Goal: Task Accomplishment & Management: Manage account settings

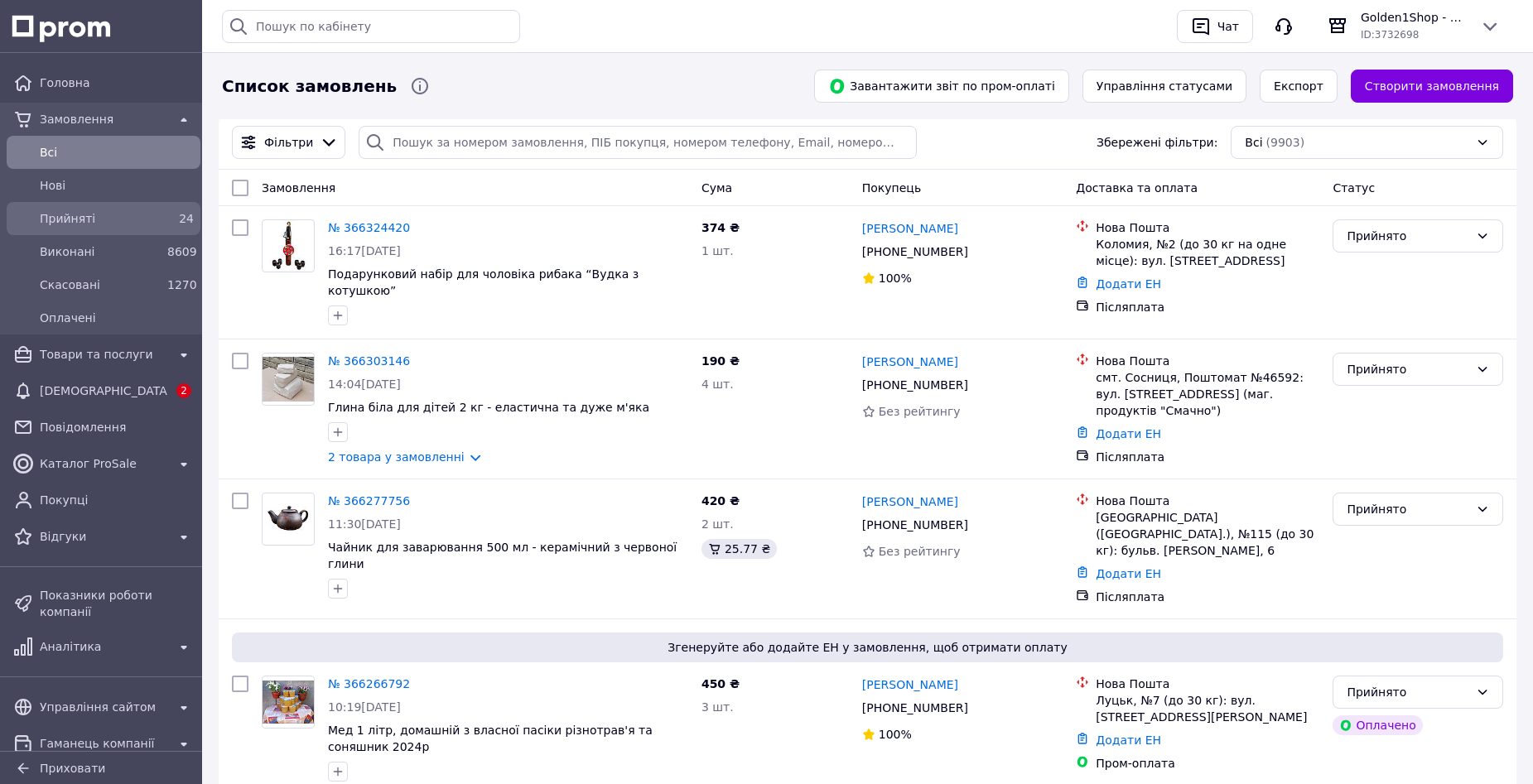
click at [79, 217] on span "Прийняті" at bounding box center [100, 218] width 121 height 16
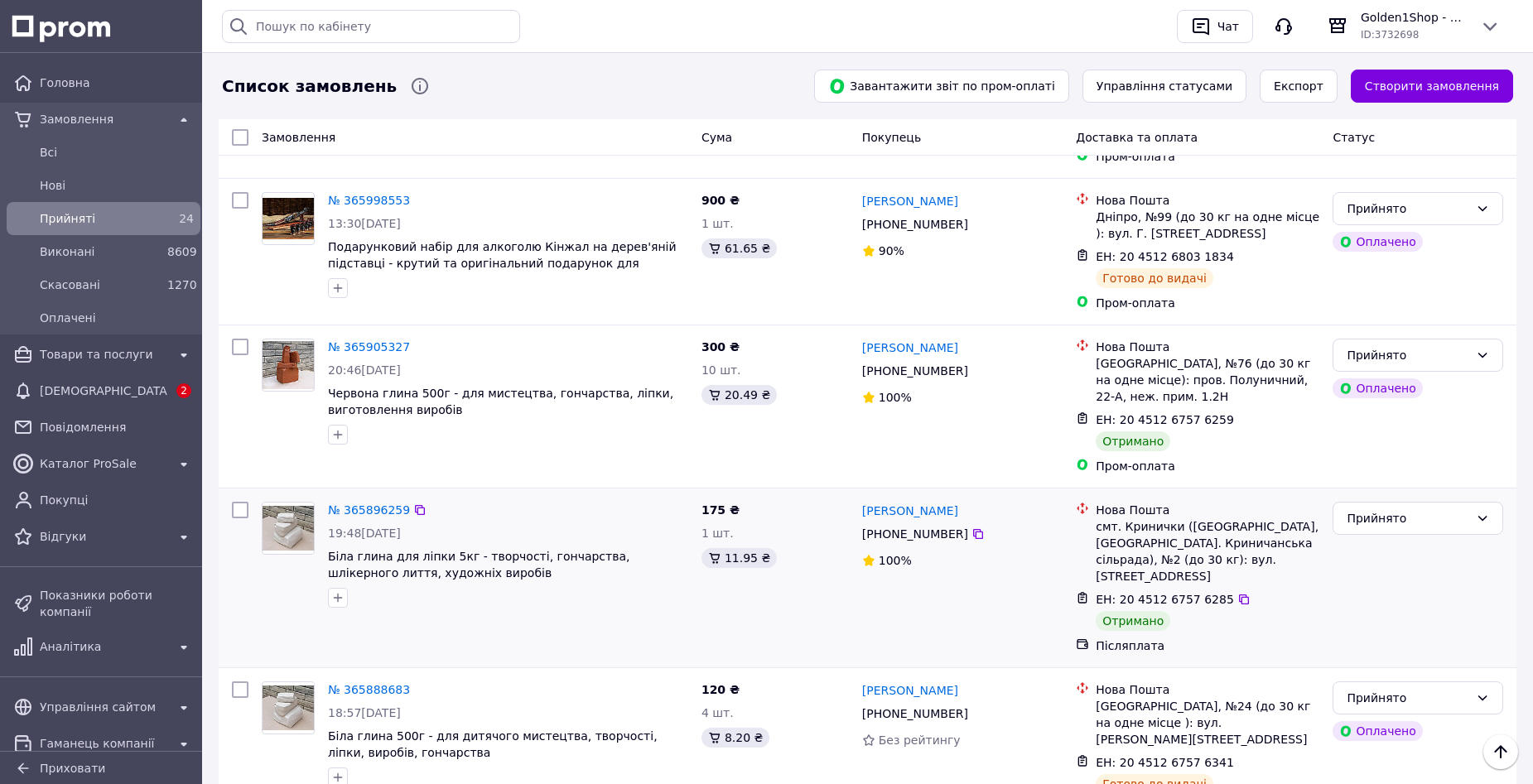
scroll to position [2236, 0]
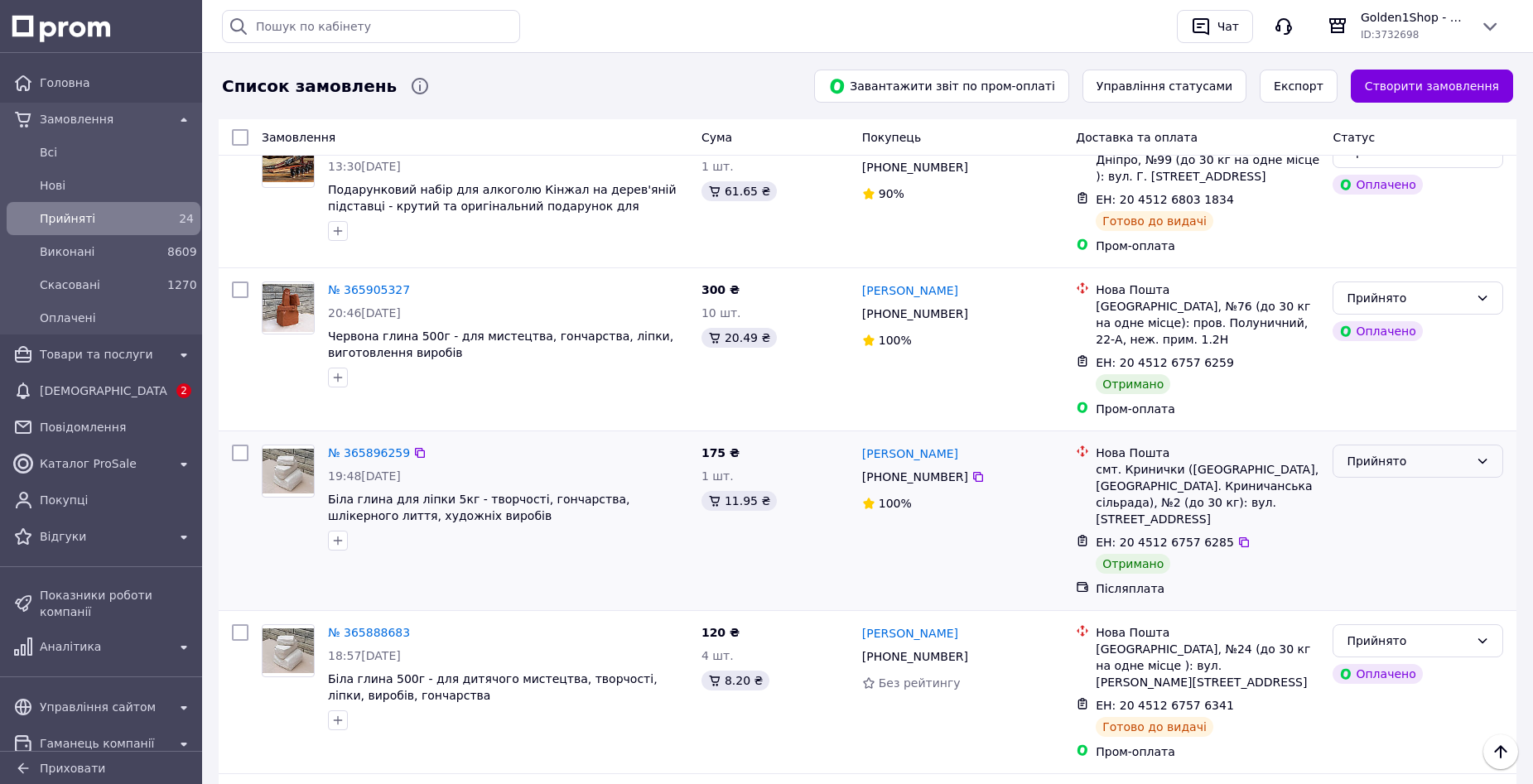
click at [1387, 445] on div "Прийнято" at bounding box center [1418, 461] width 171 height 33
click at [1384, 344] on li "Виконано" at bounding box center [1418, 342] width 169 height 30
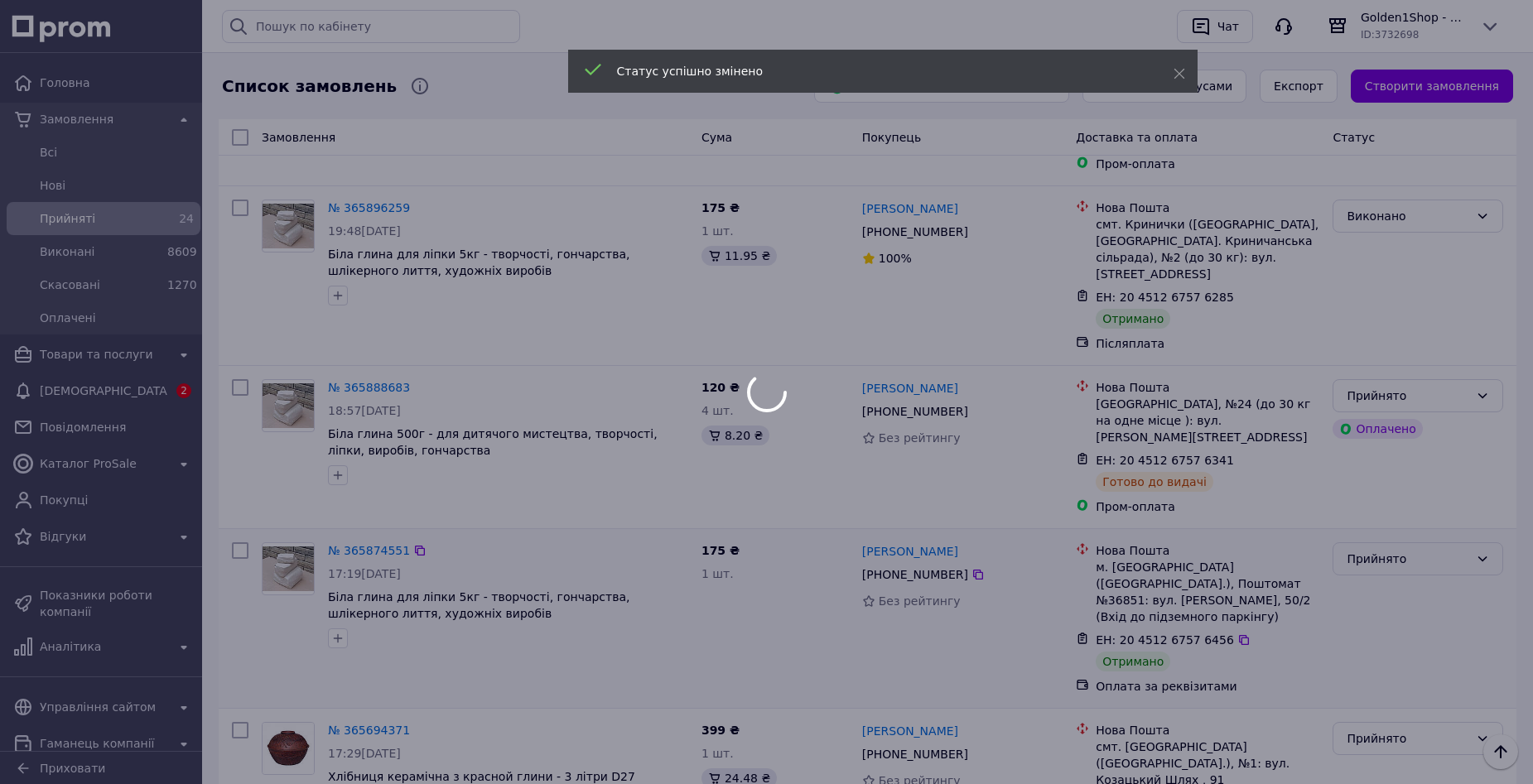
scroll to position [2484, 0]
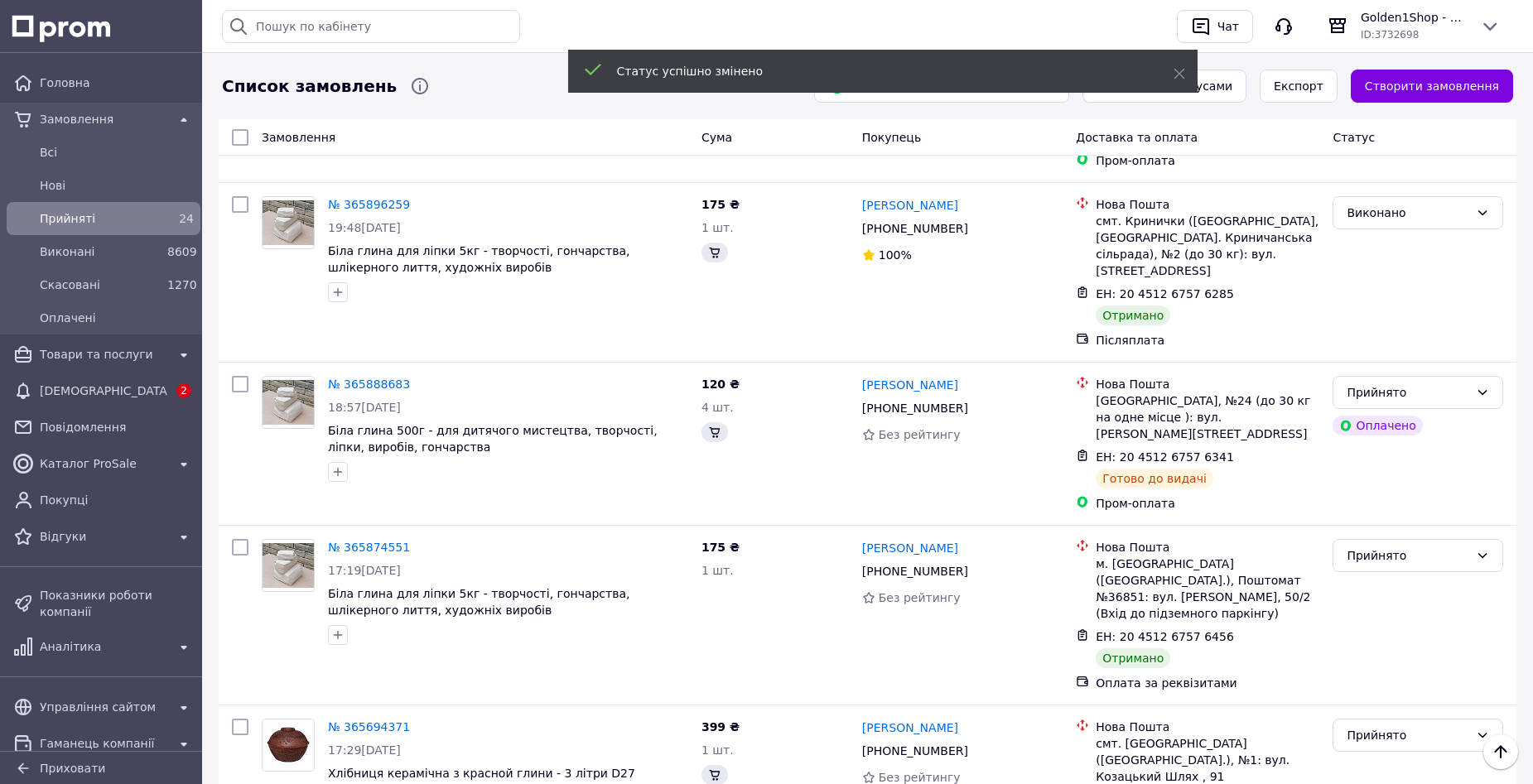
click at [1393, 547] on div "Прийнято" at bounding box center [1408, 555] width 123 height 18
click at [1377, 404] on li "Виконано" at bounding box center [1418, 403] width 169 height 30
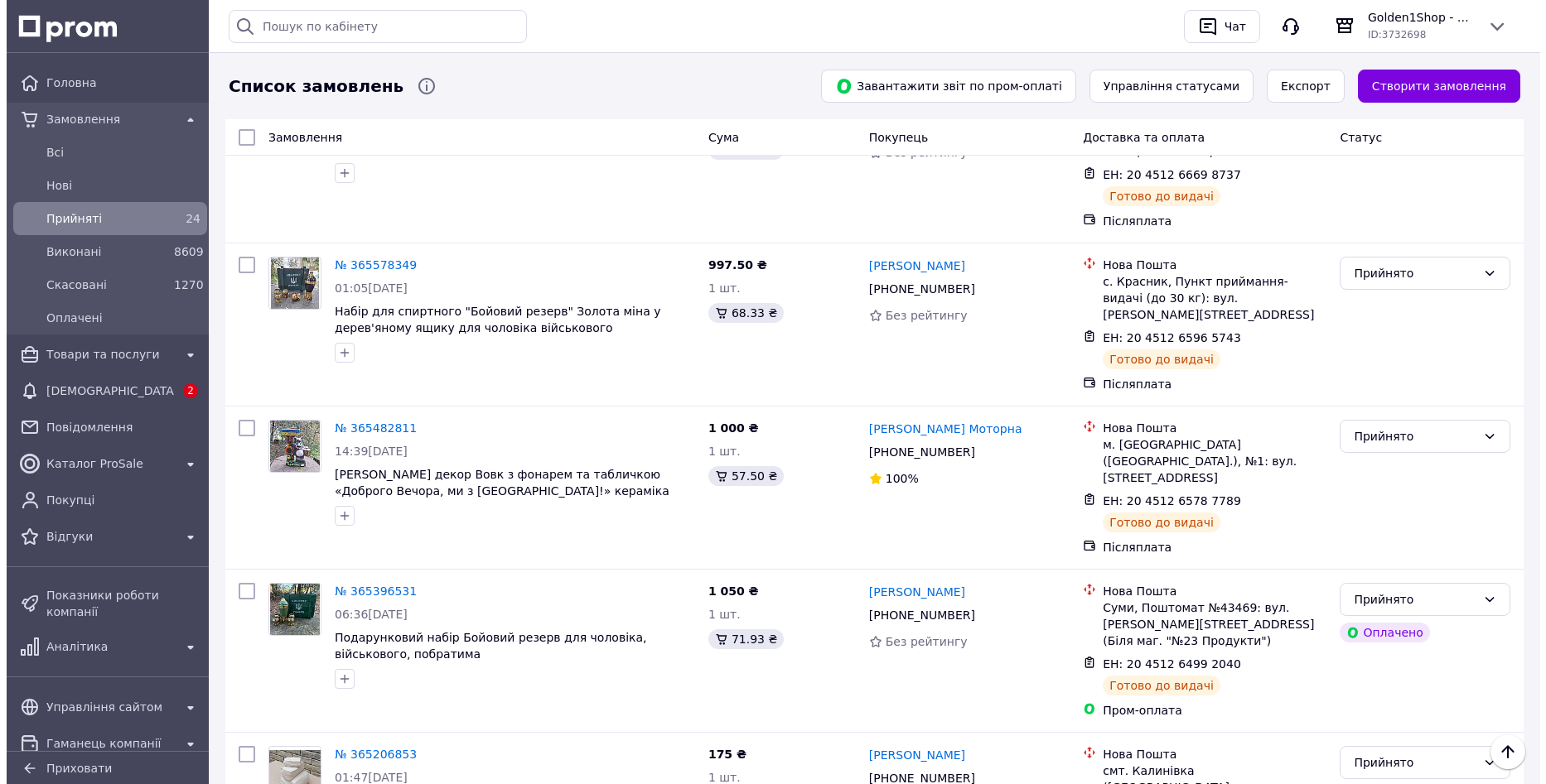
scroll to position [3212, 0]
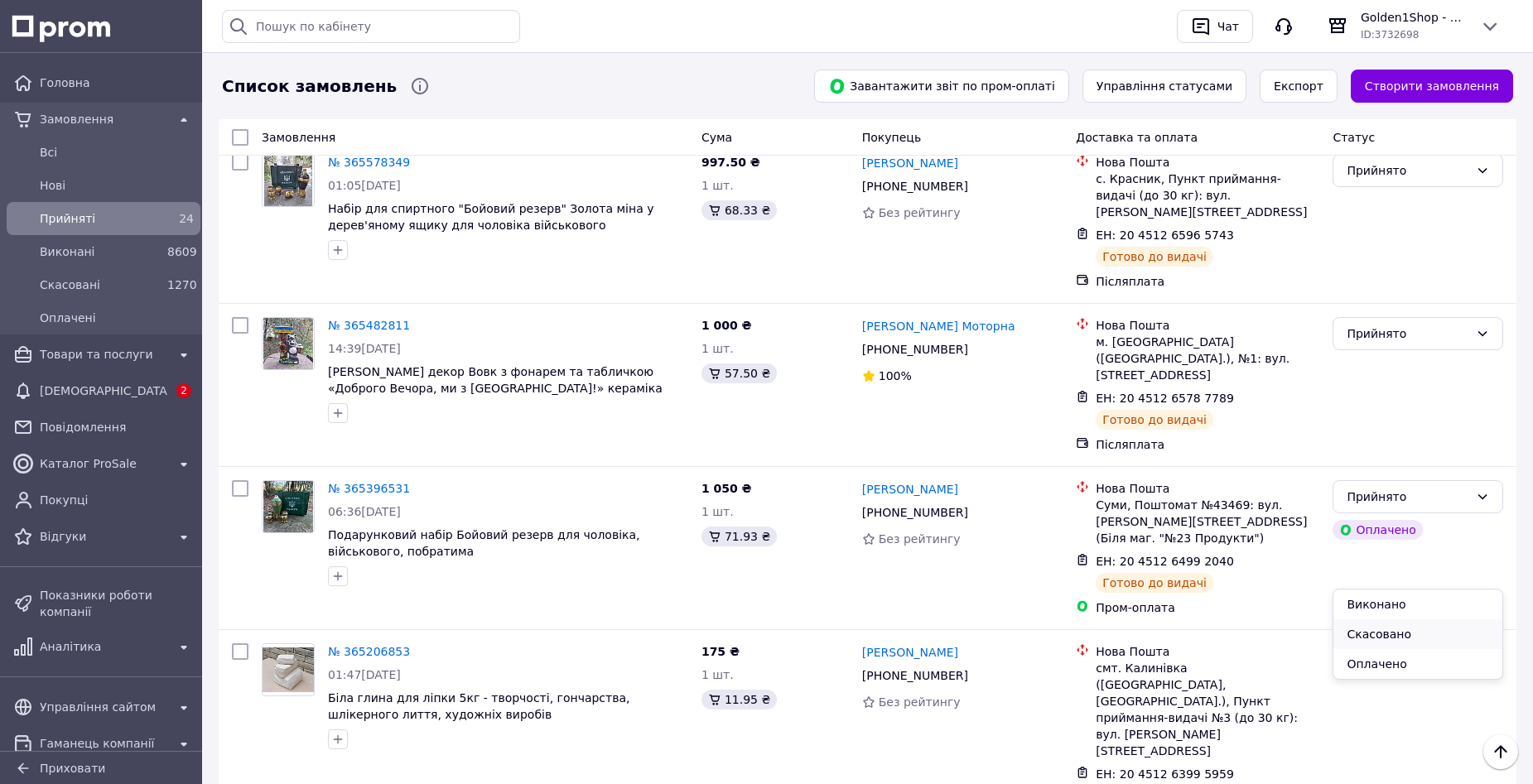
click at [1362, 623] on li "Скасовано" at bounding box center [1418, 633] width 169 height 30
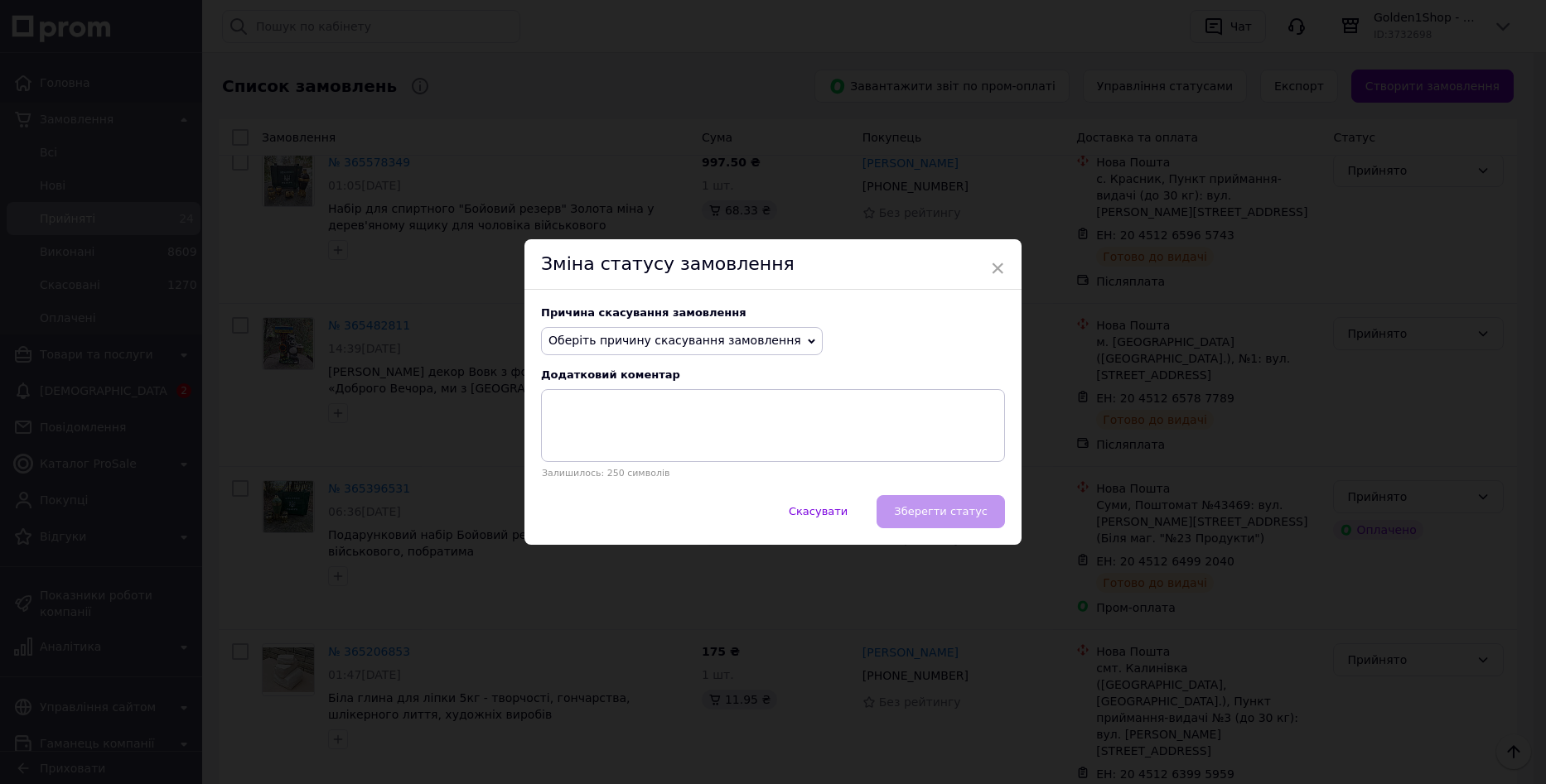
click at [657, 340] on span "Оберіть причину скасування замовлення" at bounding box center [675, 340] width 253 height 14
click at [631, 486] on li "Не вдається додзвонитися" at bounding box center [682, 490] width 280 height 23
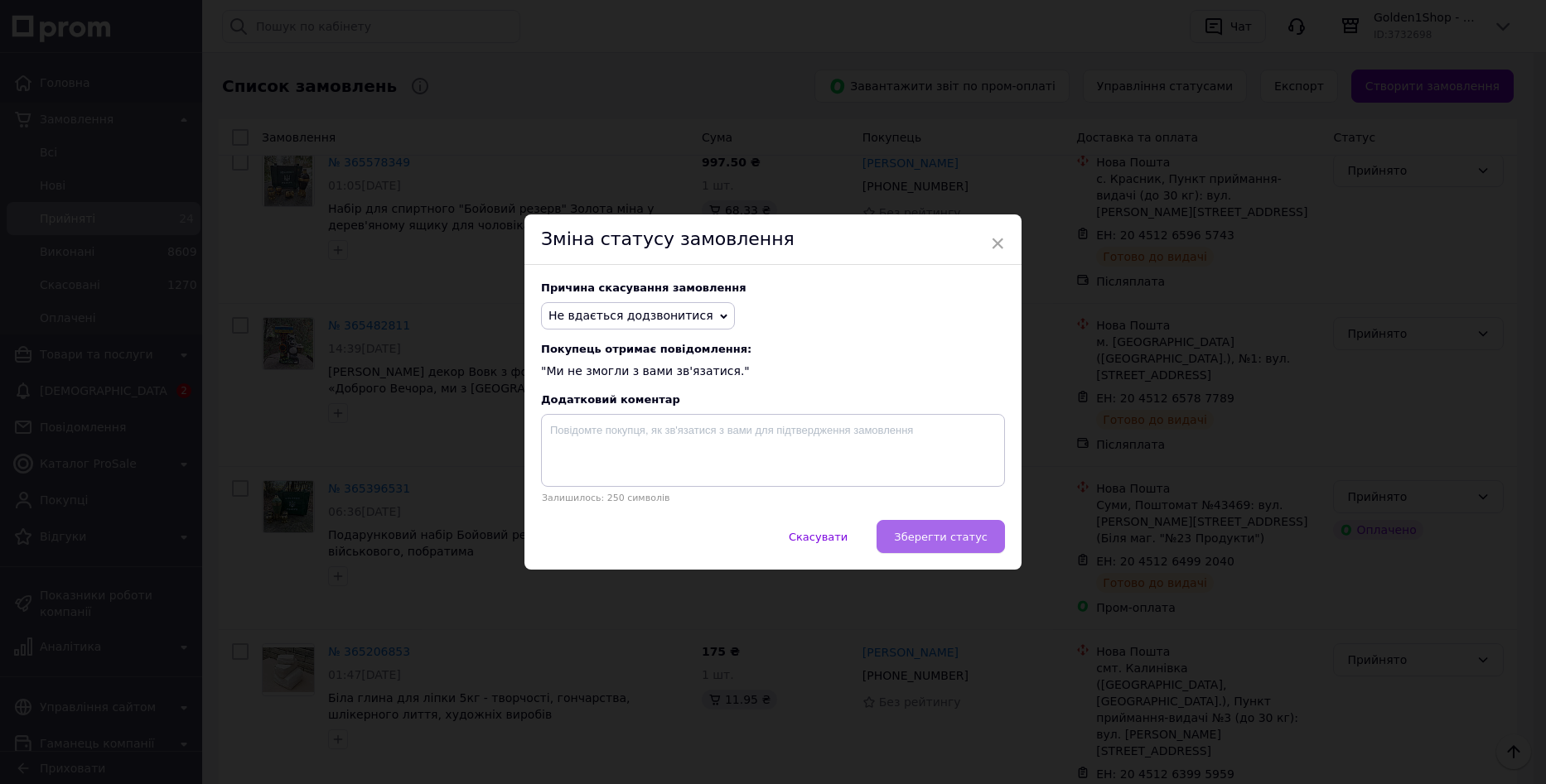
click at [941, 528] on button "Зберегти статус" at bounding box center [940, 537] width 128 height 33
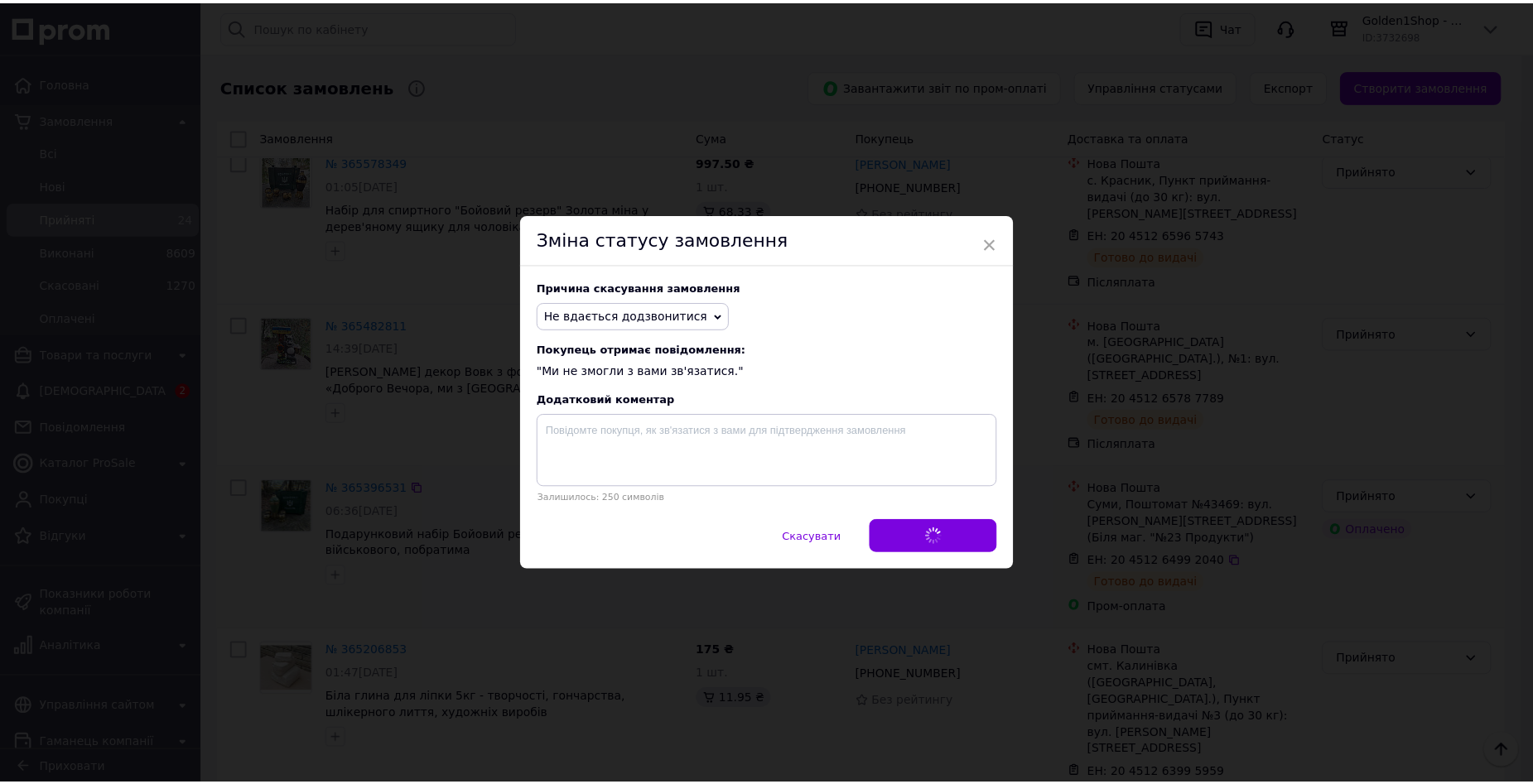
scroll to position [3196, 0]
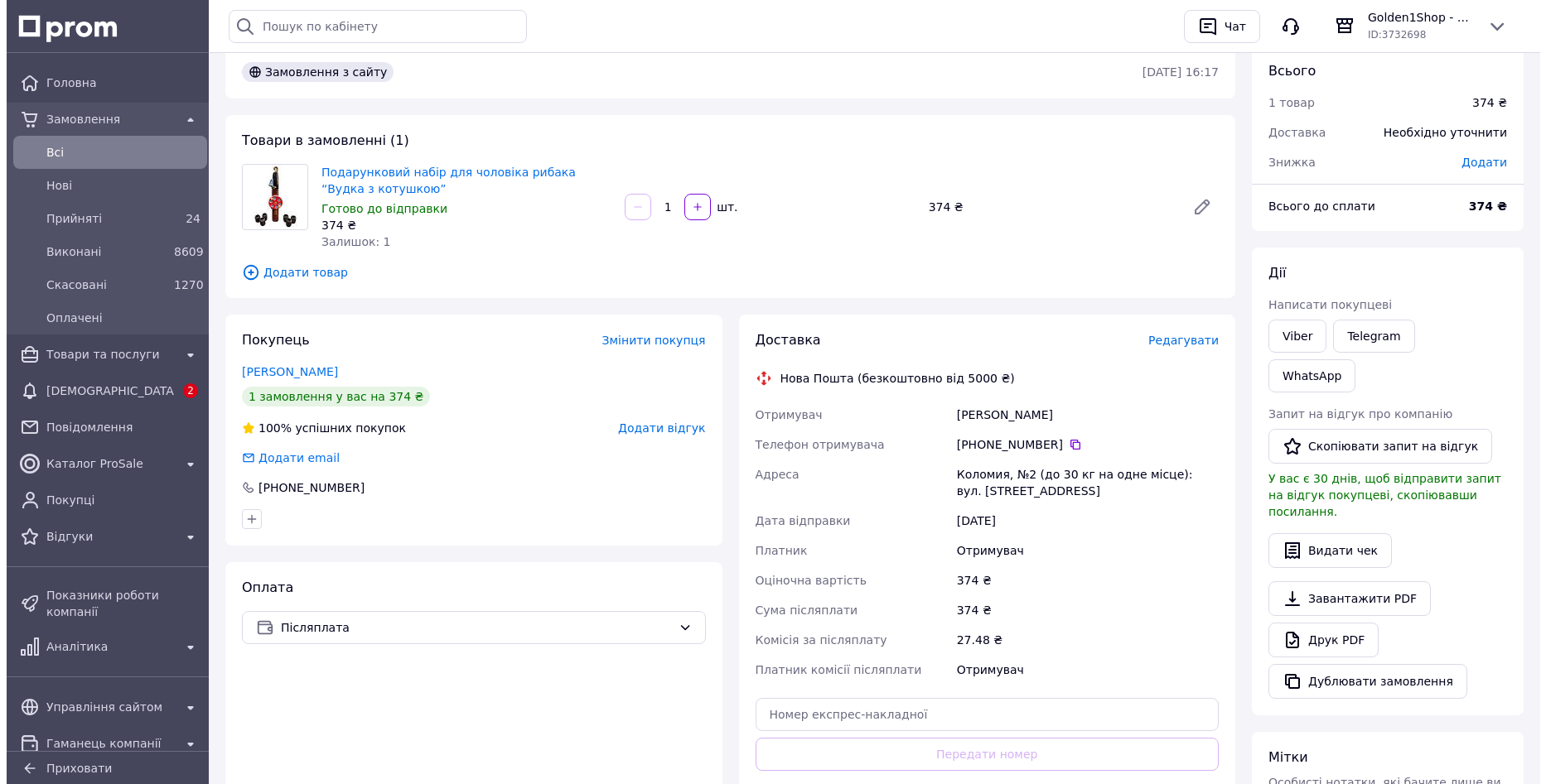
scroll to position [82, 0]
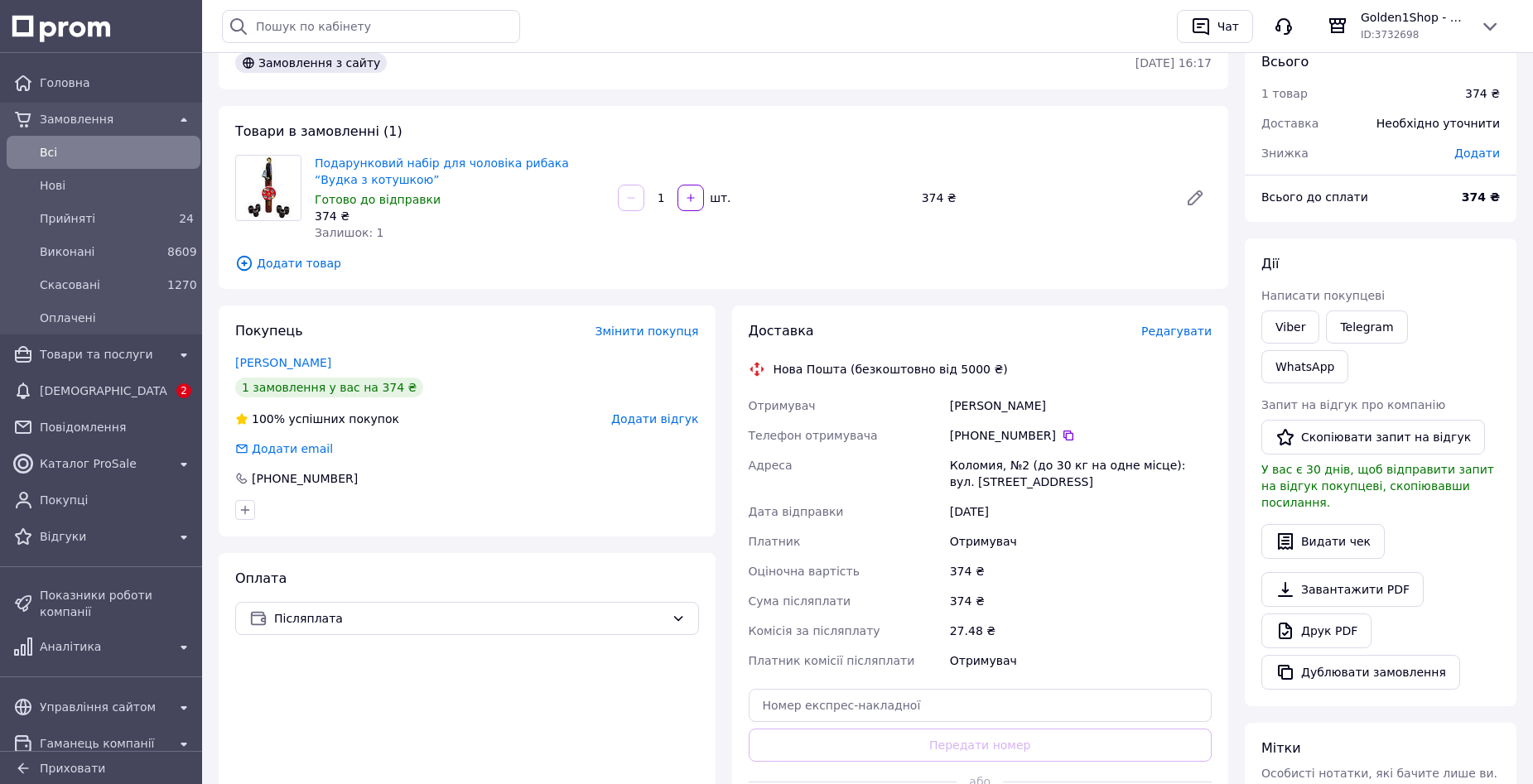
click at [1183, 334] on span "Редагувати" at bounding box center [1177, 332] width 71 height 14
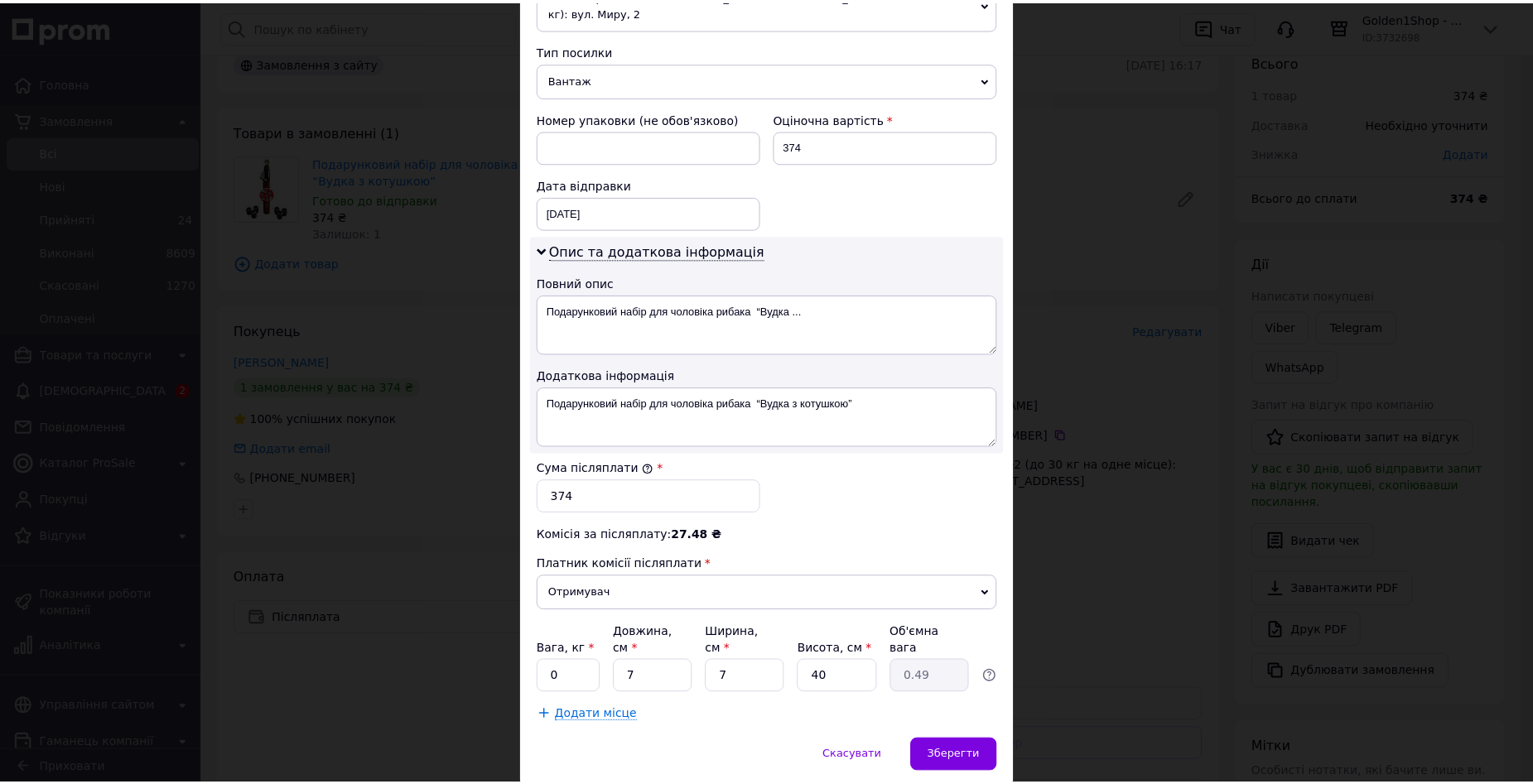
scroll to position [681, 0]
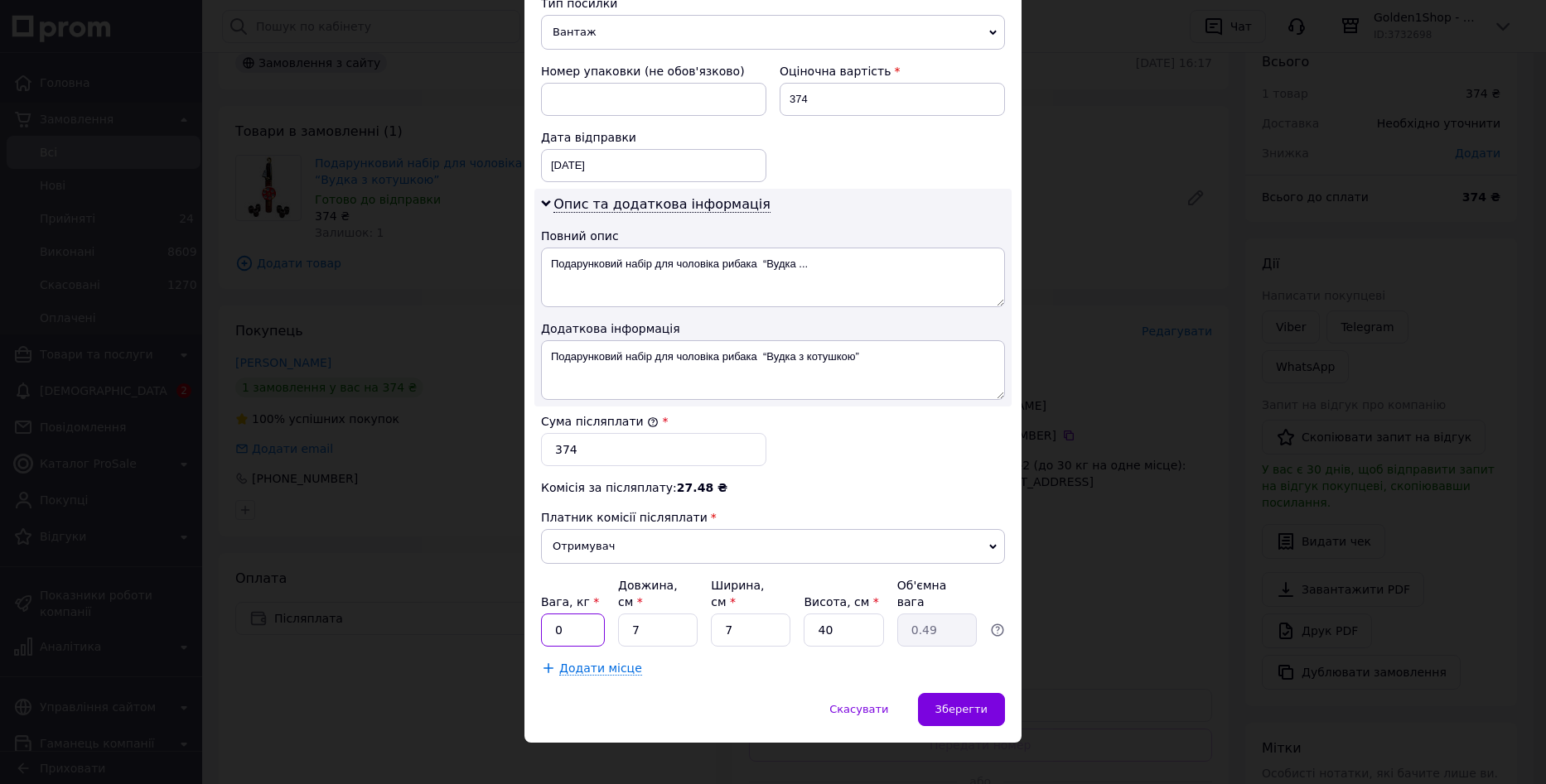
click at [584, 614] on input "0" at bounding box center [573, 630] width 64 height 33
type input "5"
click at [959, 702] on div "Зберегти" at bounding box center [961, 709] width 87 height 33
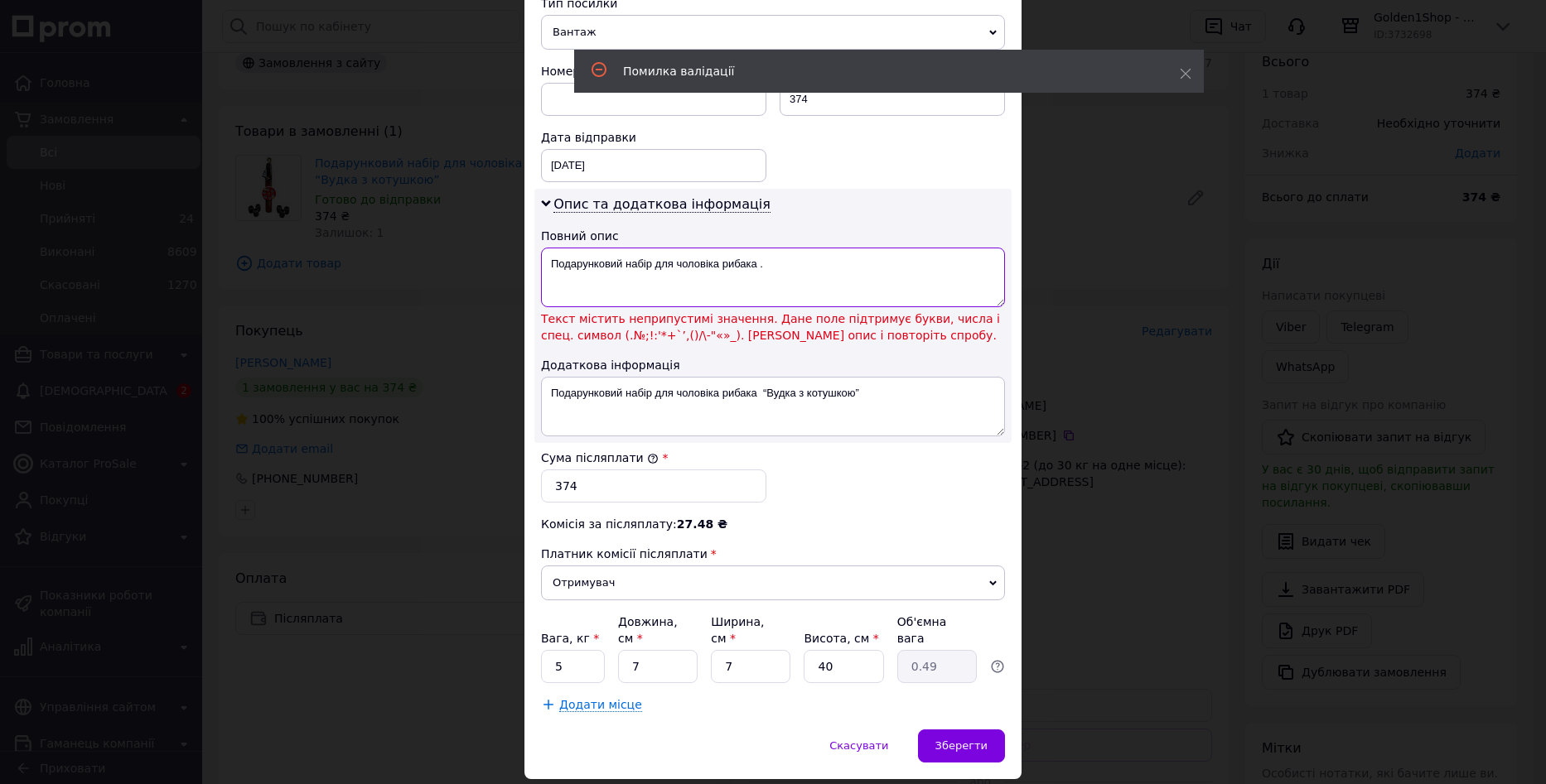
drag, startPoint x: 803, startPoint y: 259, endPoint x: 758, endPoint y: 270, distance: 46.3
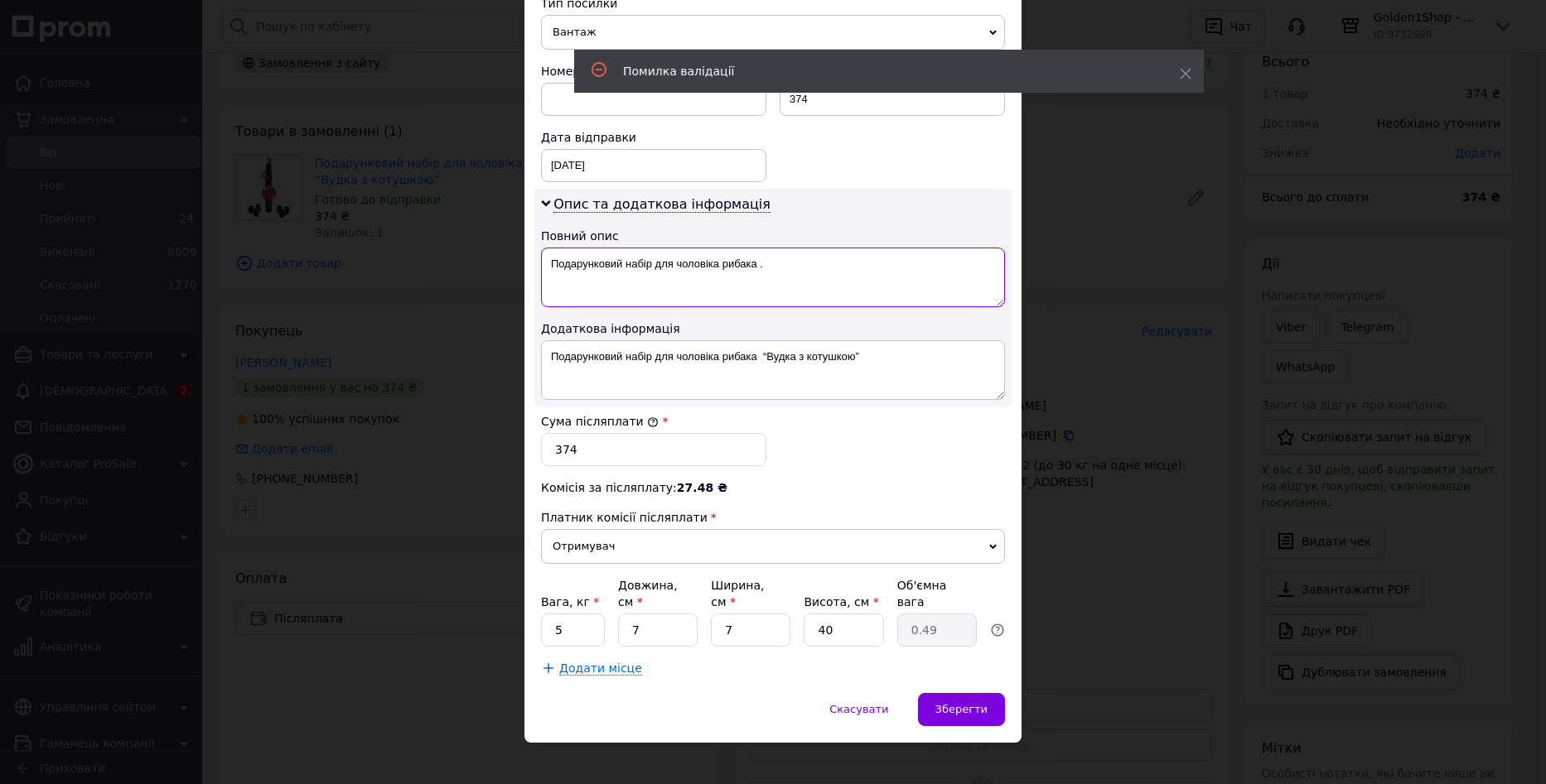
type textarea "Подарунковий набір для чоловіка рибака ."
drag, startPoint x: 754, startPoint y: 356, endPoint x: 857, endPoint y: 353, distance: 103.0
click at [857, 353] on textarea "Подарунковий набір для чоловіка рибака “Вудка з котушкою”" at bounding box center [773, 370] width 464 height 60
type textarea "Подарунковий набір для чоловіка рибака"
click at [788, 267] on textarea "Подарунковий набір для чоловіка рибака ." at bounding box center [773, 277] width 464 height 60
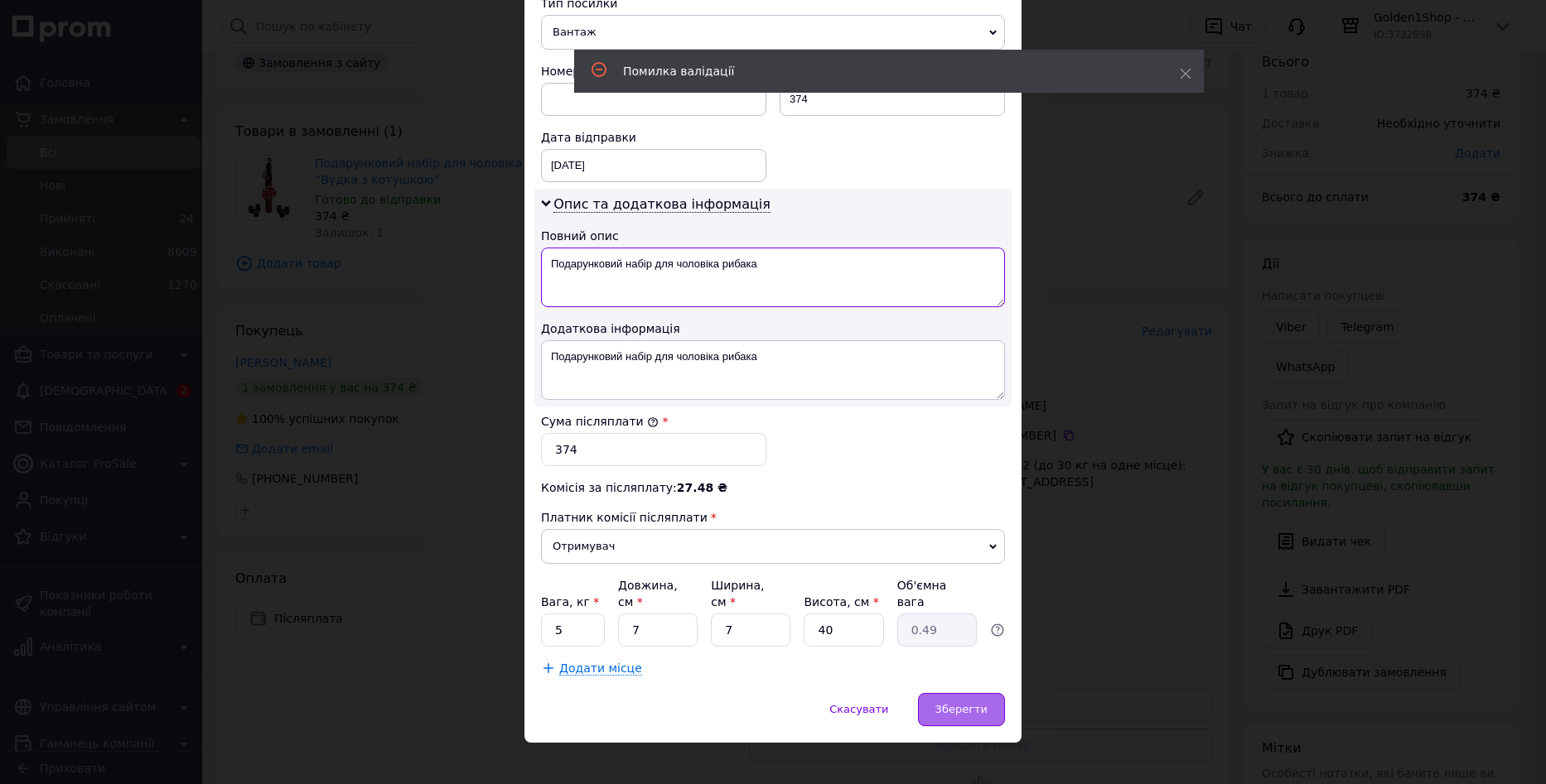
type textarea "Подарунковий набір для чоловіка рибака"
click at [961, 702] on div "Зберегти" at bounding box center [961, 709] width 87 height 33
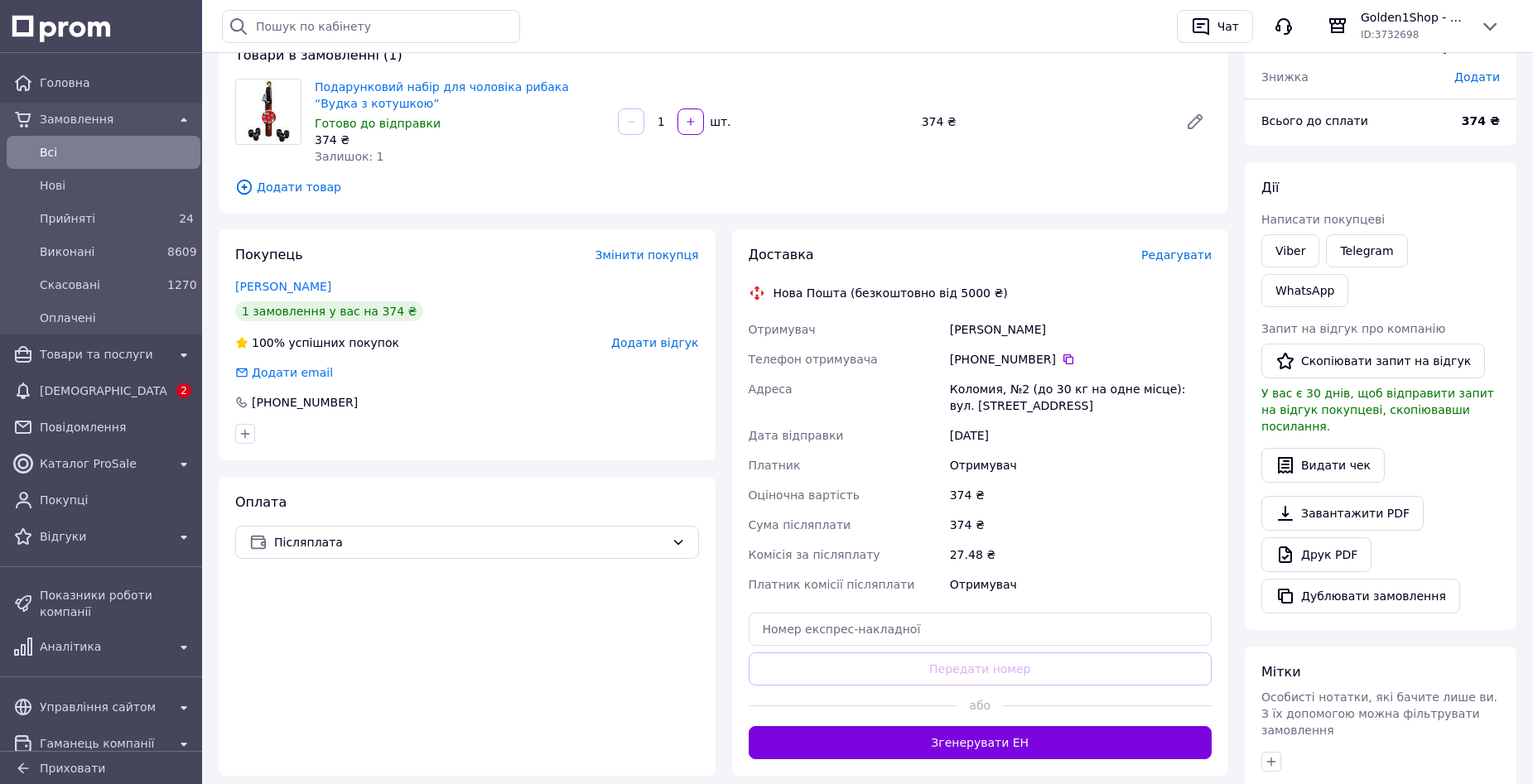
scroll to position [166, 0]
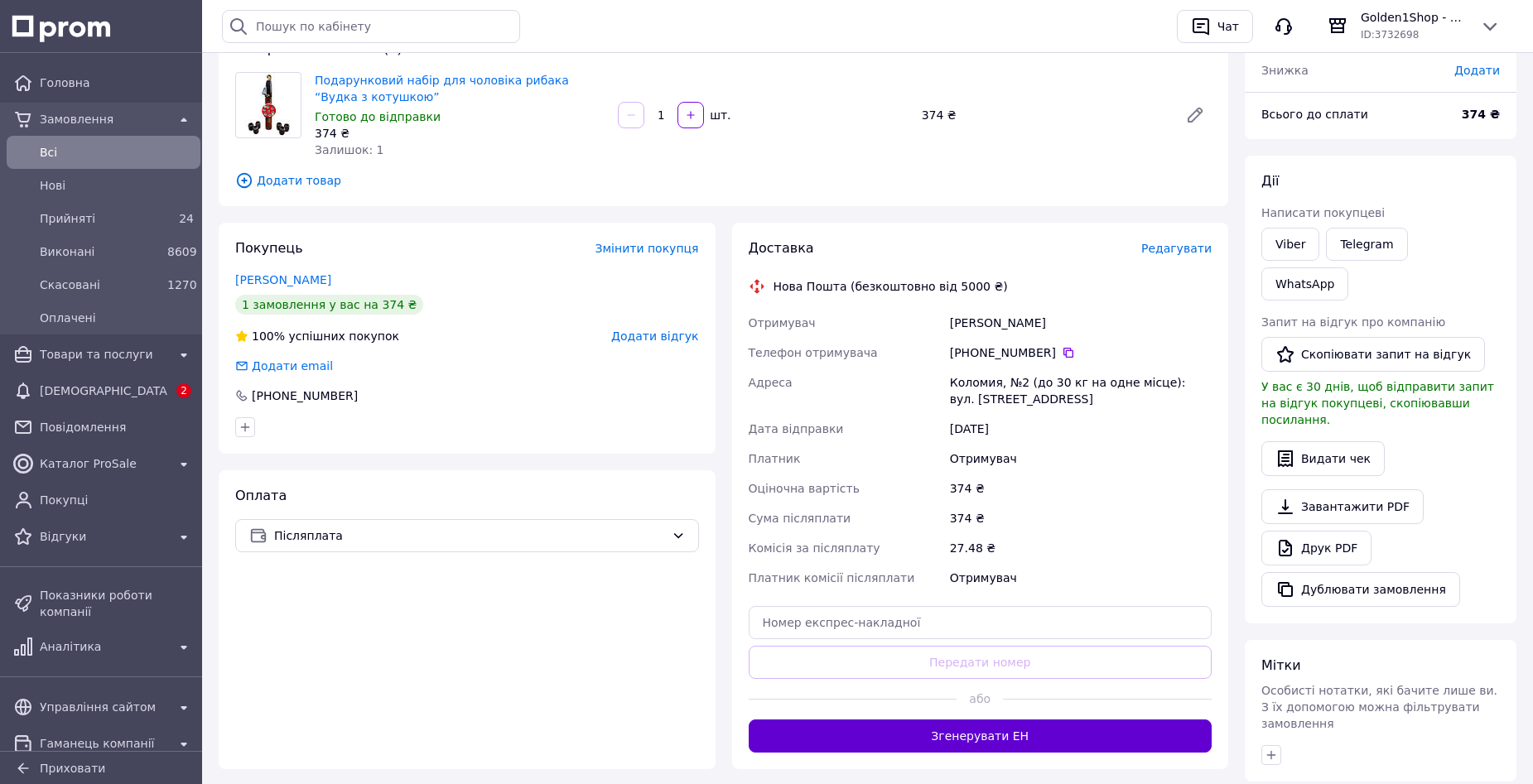
click at [951, 736] on button "Згенерувати ЕН" at bounding box center [980, 736] width 464 height 33
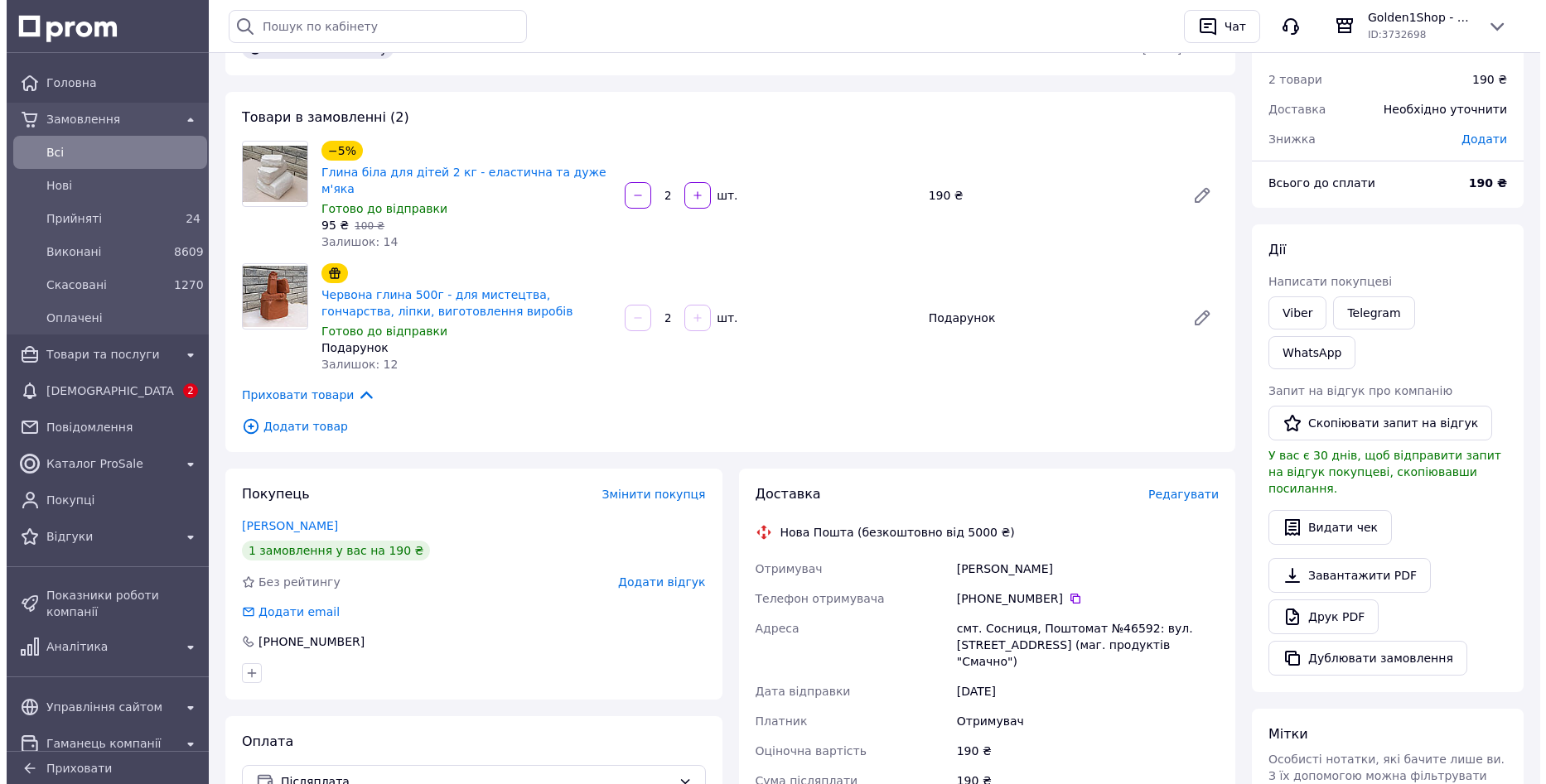
scroll to position [166, 0]
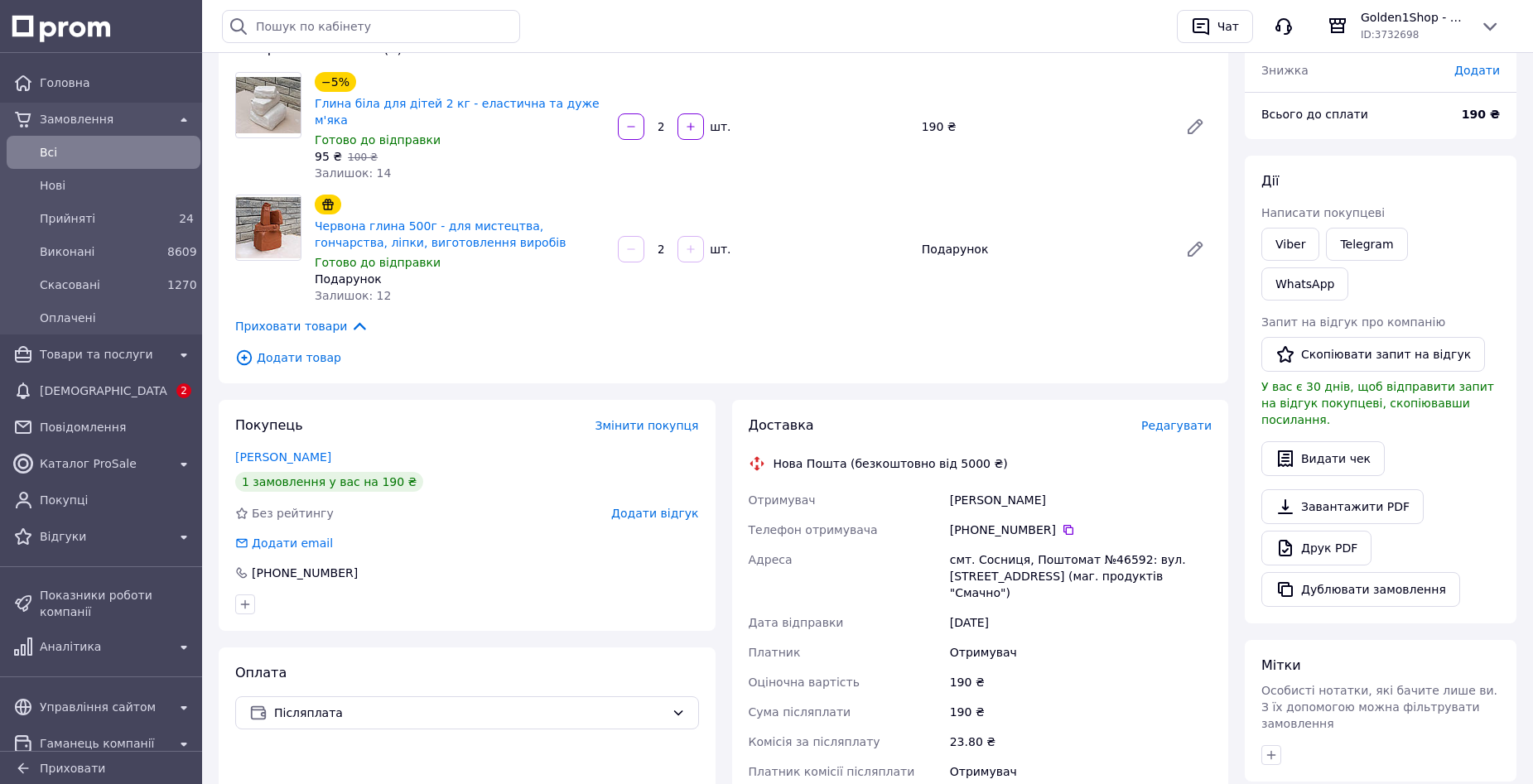
click at [1187, 419] on span "Редагувати" at bounding box center [1177, 426] width 71 height 14
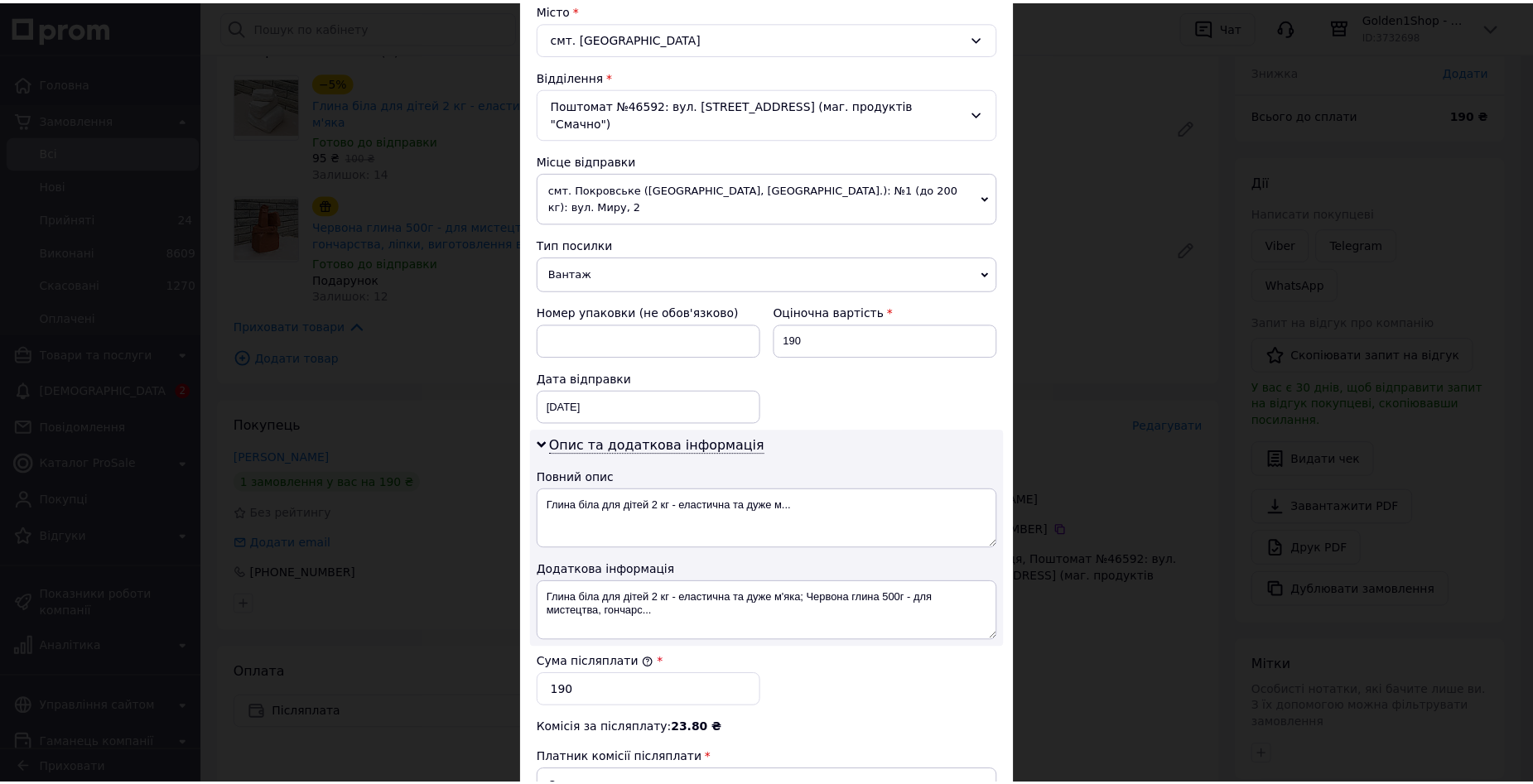
scroll to position [662, 0]
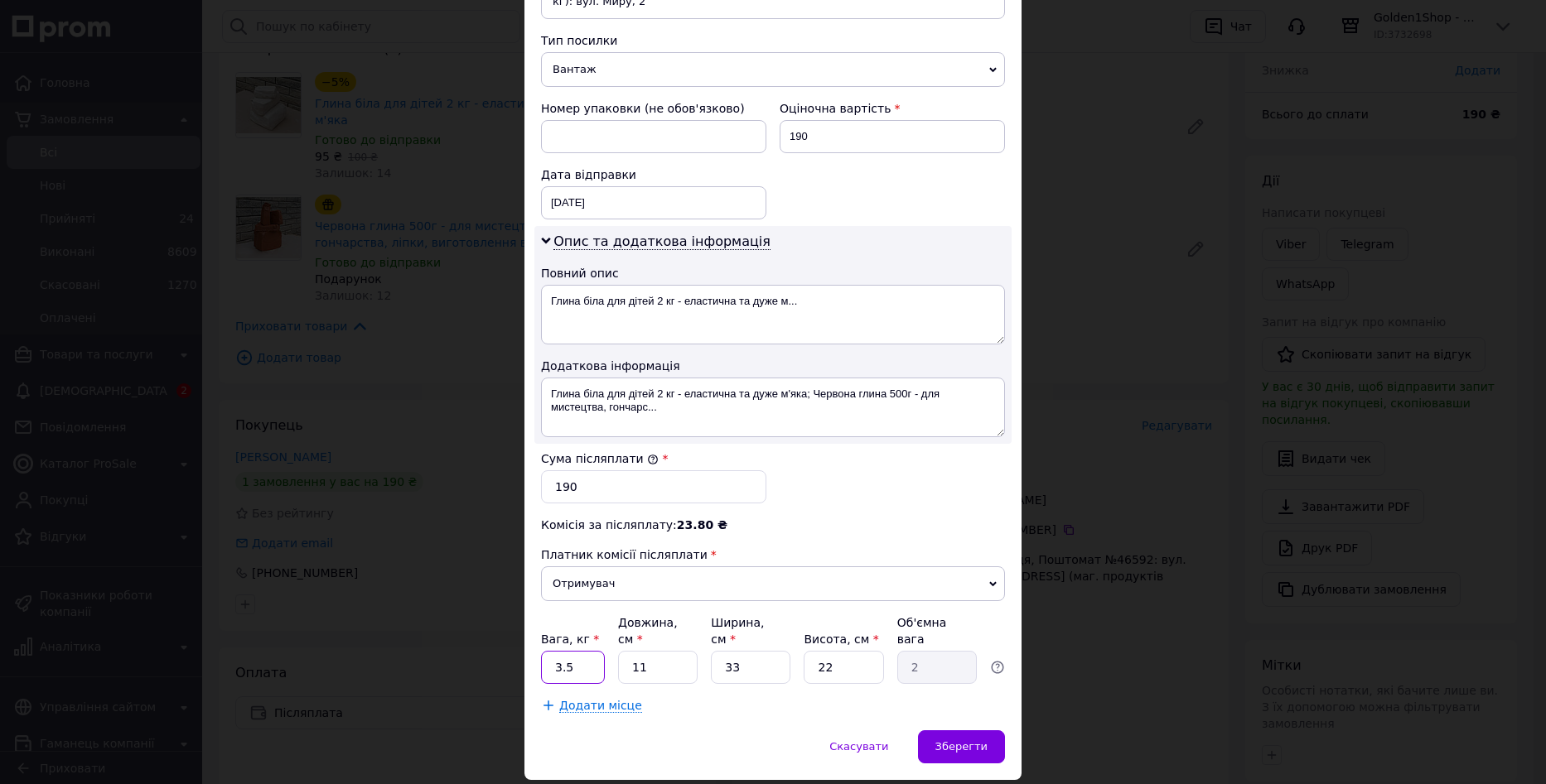
click at [593, 650] on input "3.5" at bounding box center [573, 667] width 64 height 33
type input "3"
type input "5"
click at [964, 741] on span "Зберегти" at bounding box center [961, 747] width 52 height 13
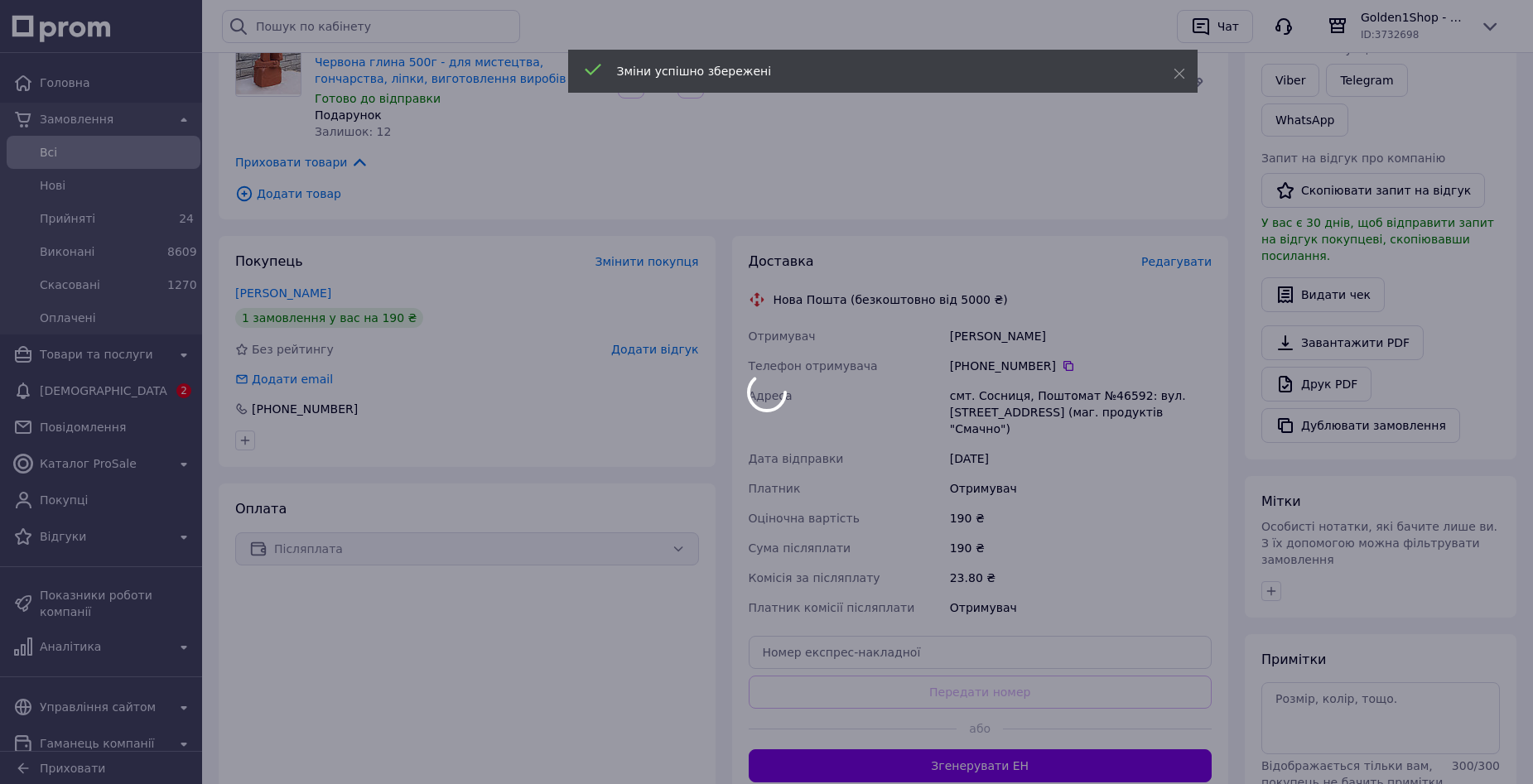
scroll to position [332, 0]
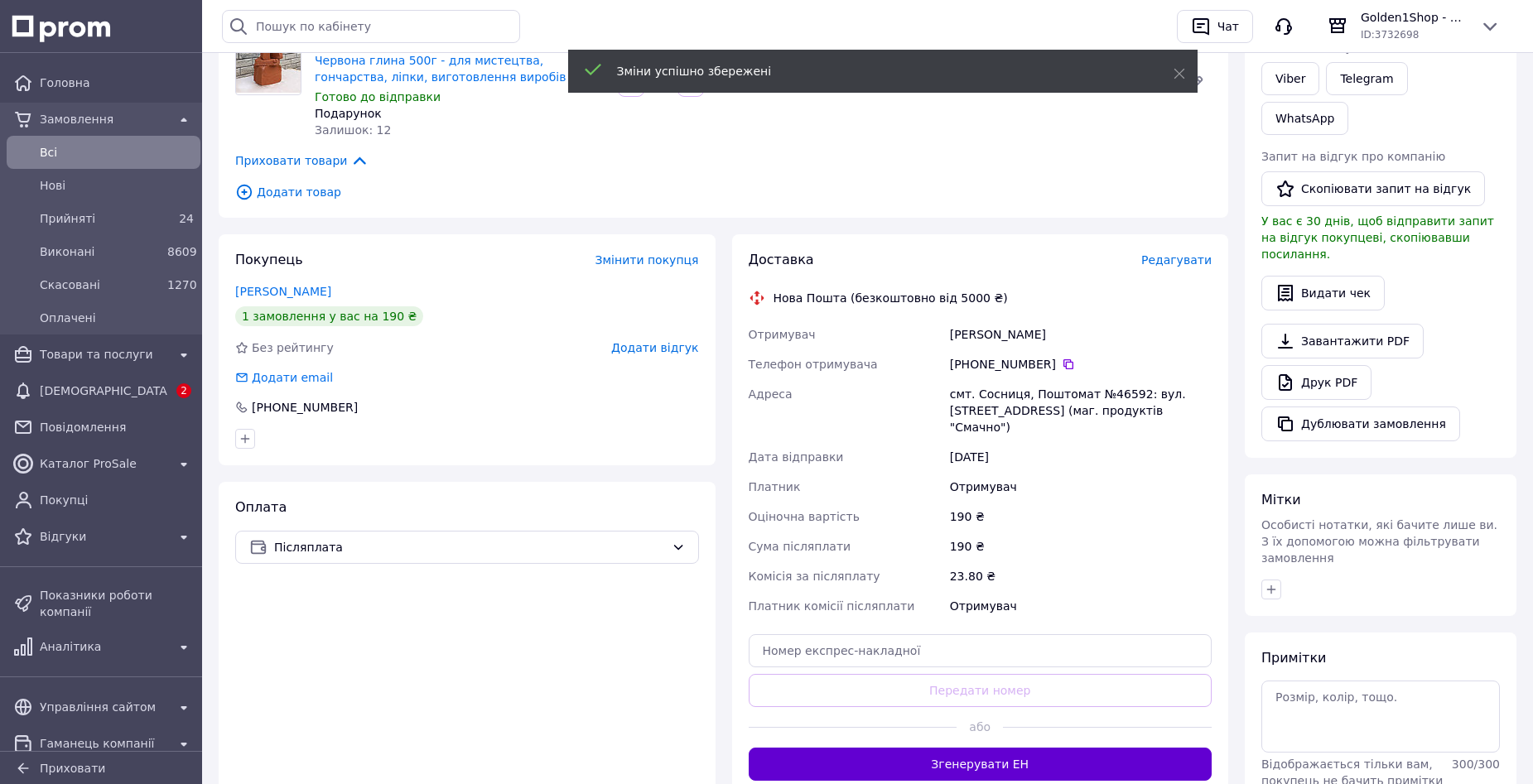
click at [1001, 747] on button "Згенерувати ЕН" at bounding box center [980, 764] width 464 height 33
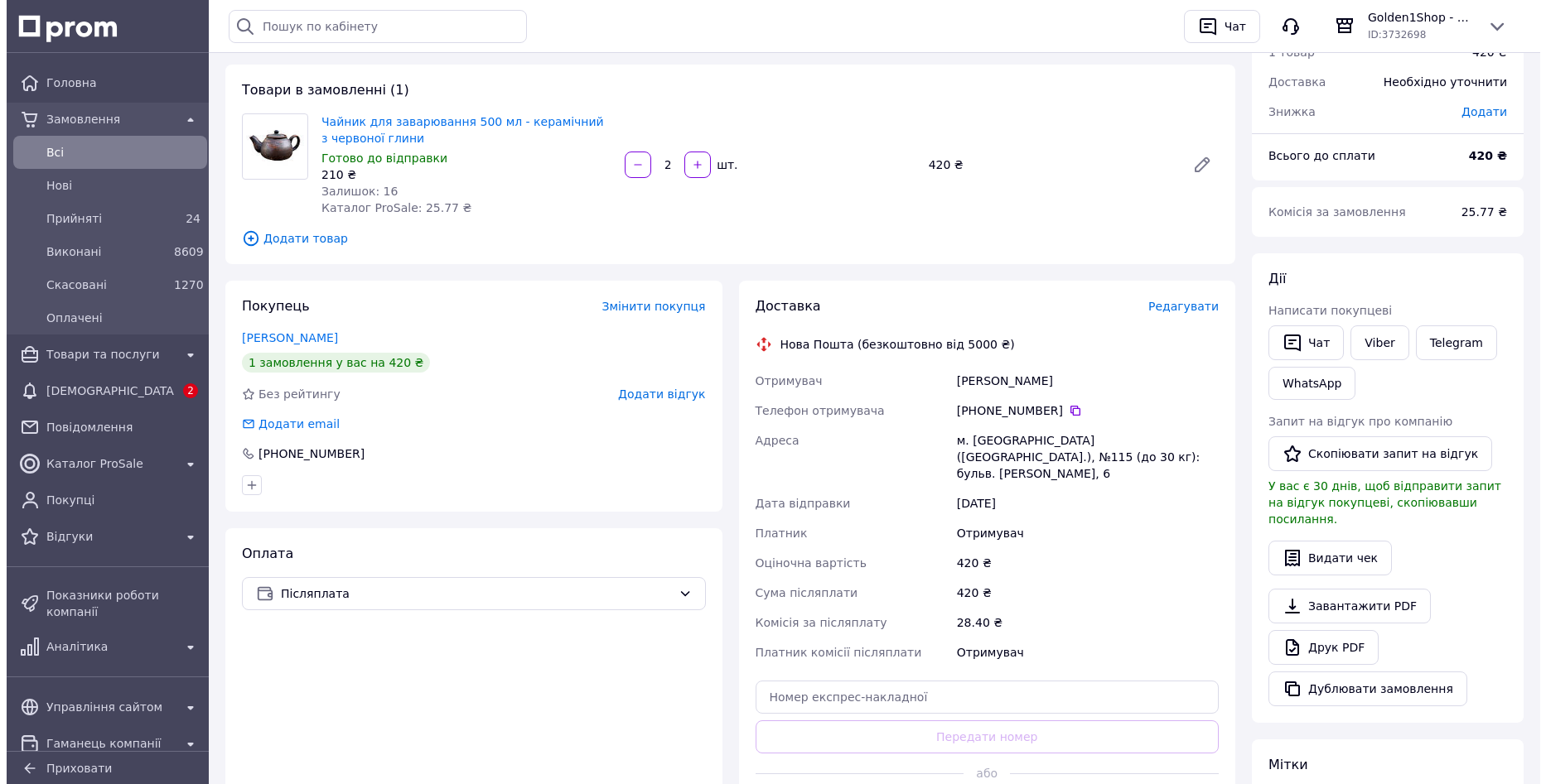
scroll to position [82, 0]
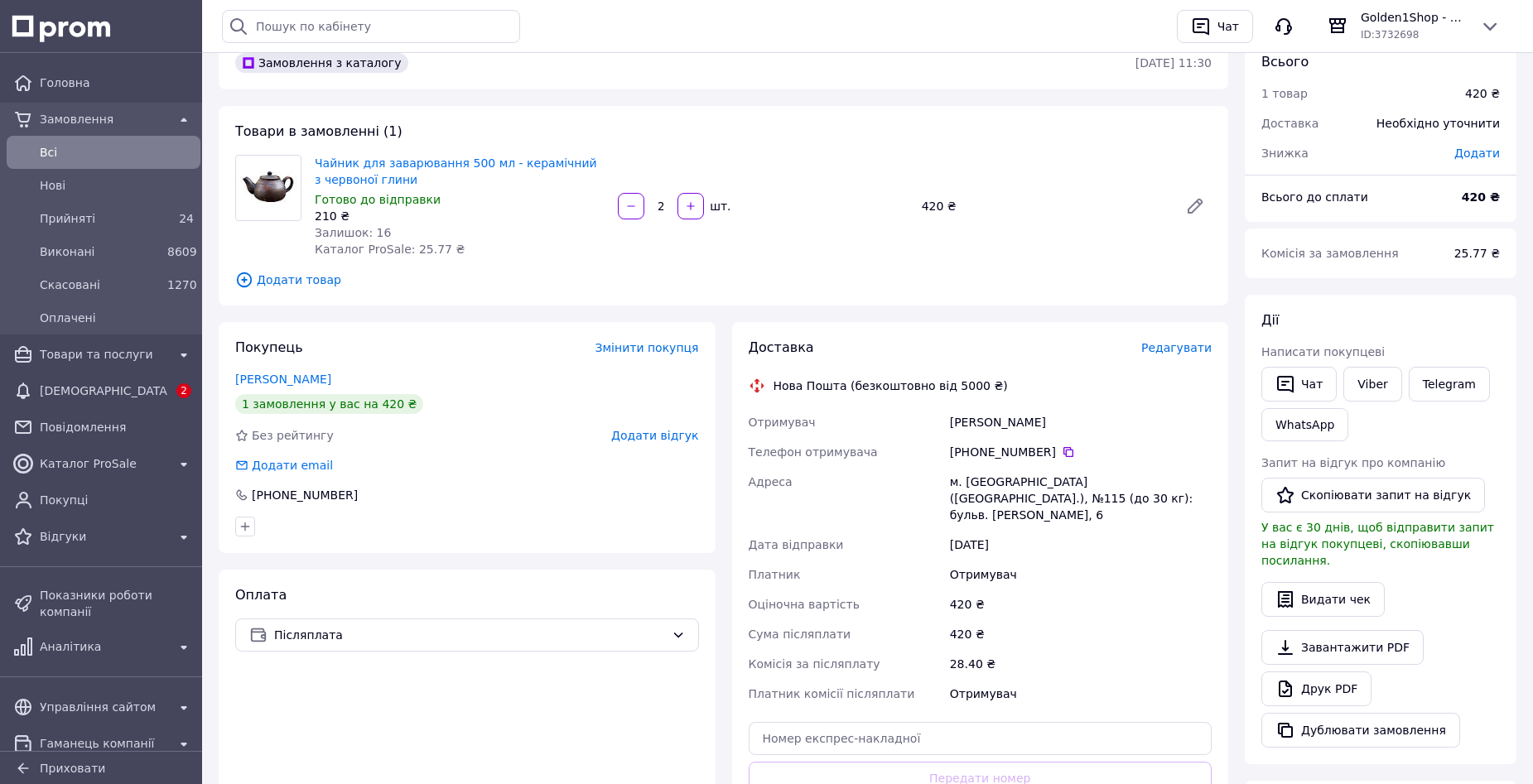
click at [1180, 350] on span "Редагувати" at bounding box center [1177, 348] width 71 height 14
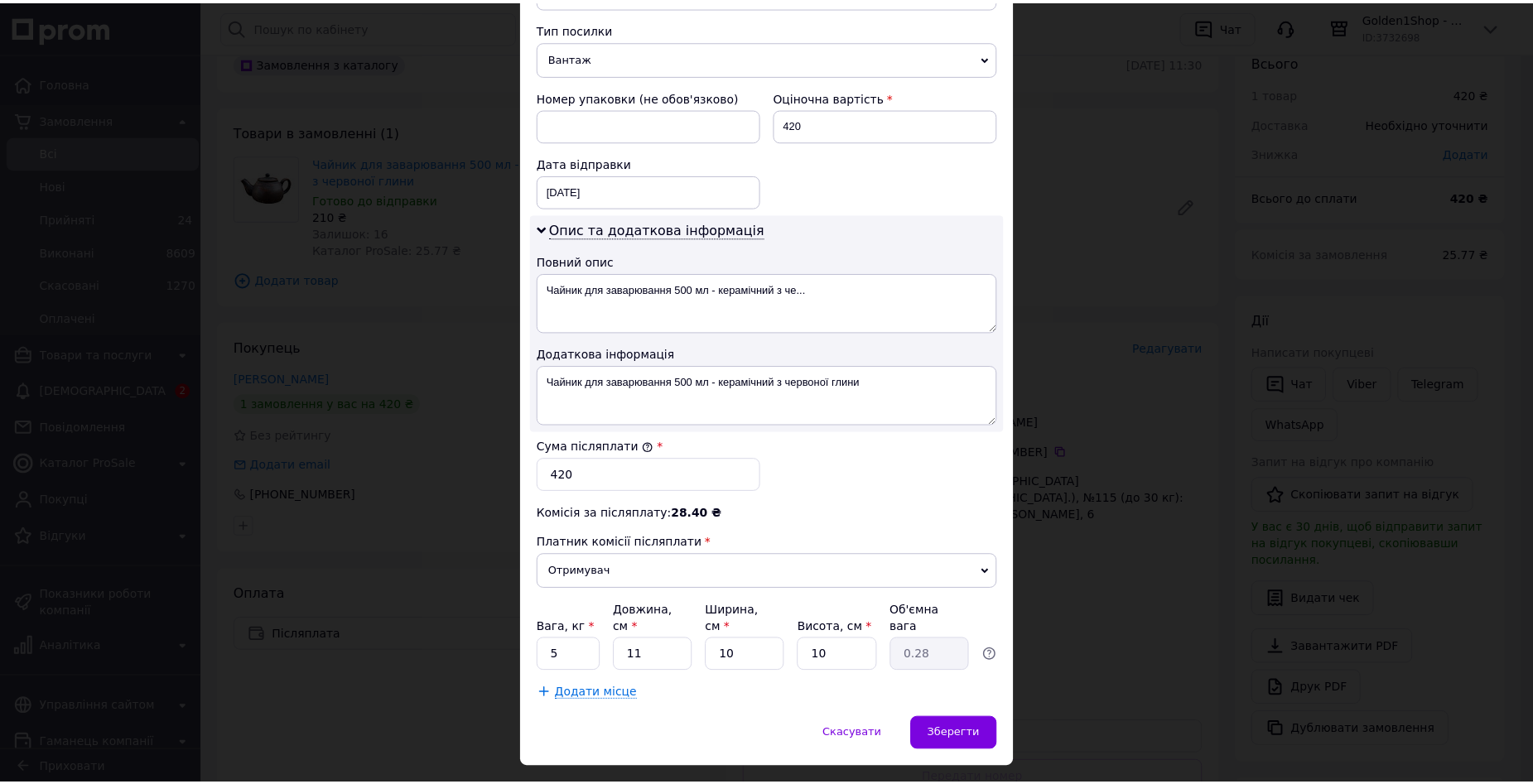
scroll to position [662, 0]
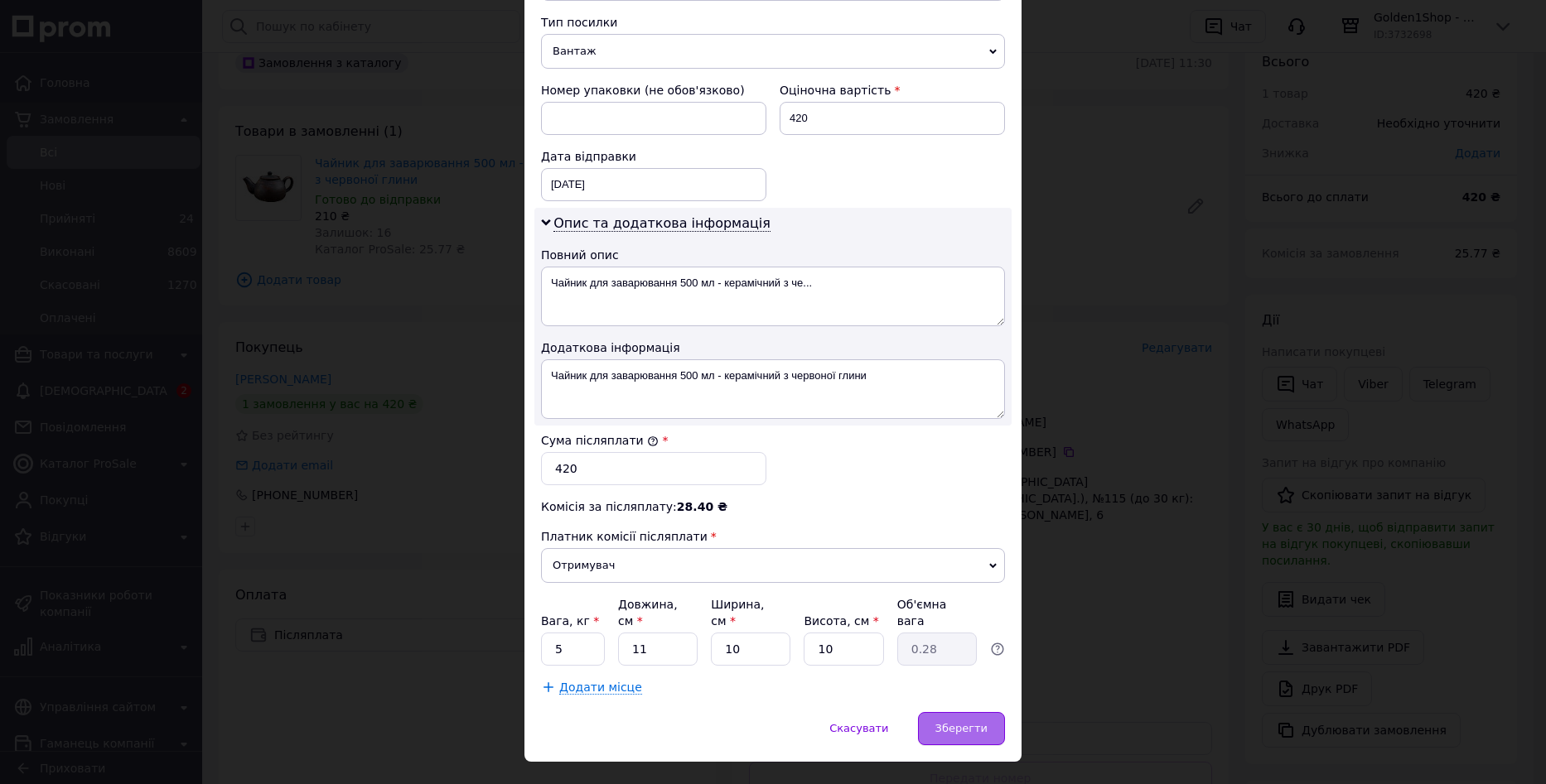
click at [973, 720] on div "Зберегти" at bounding box center [961, 728] width 87 height 33
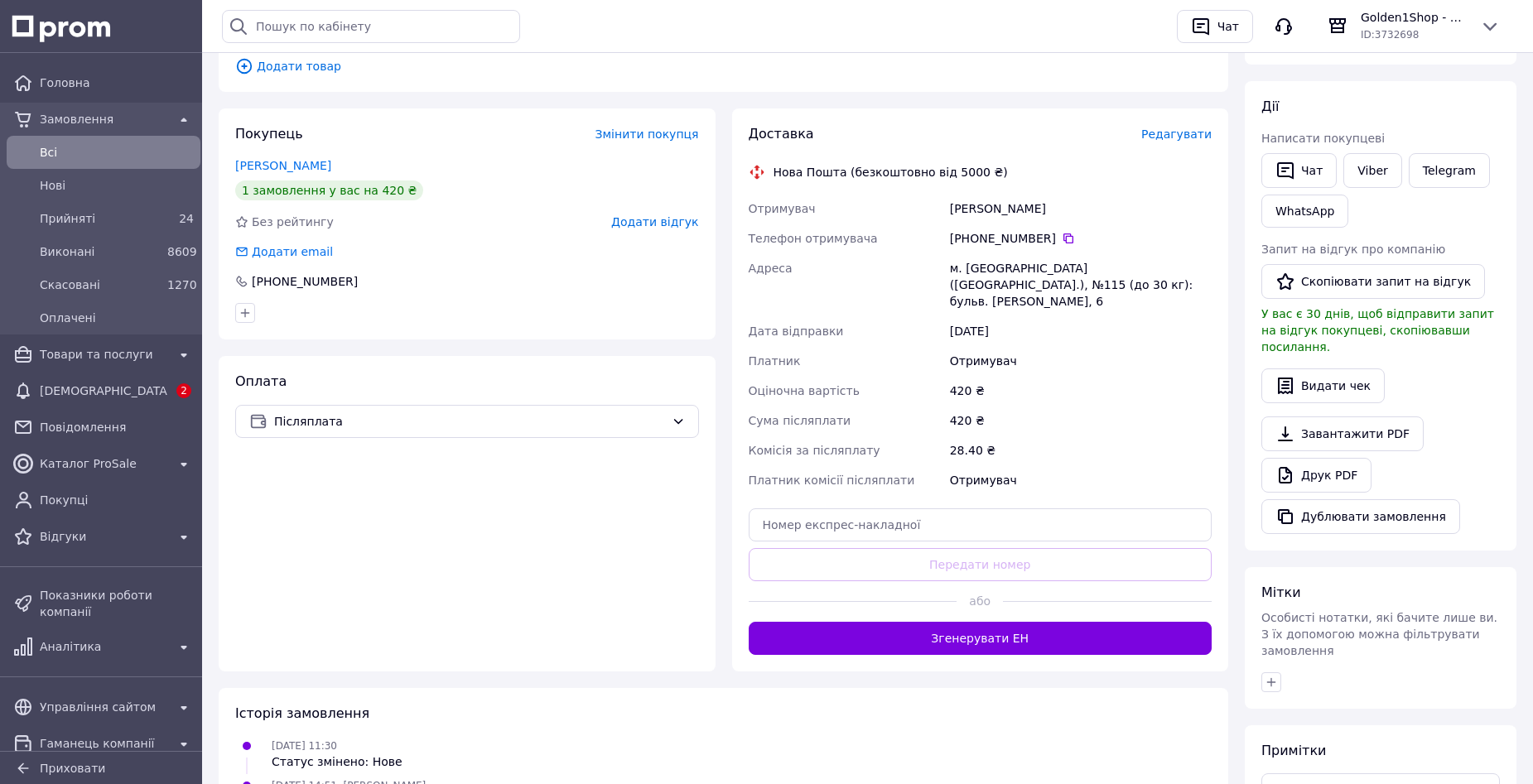
scroll to position [332, 0]
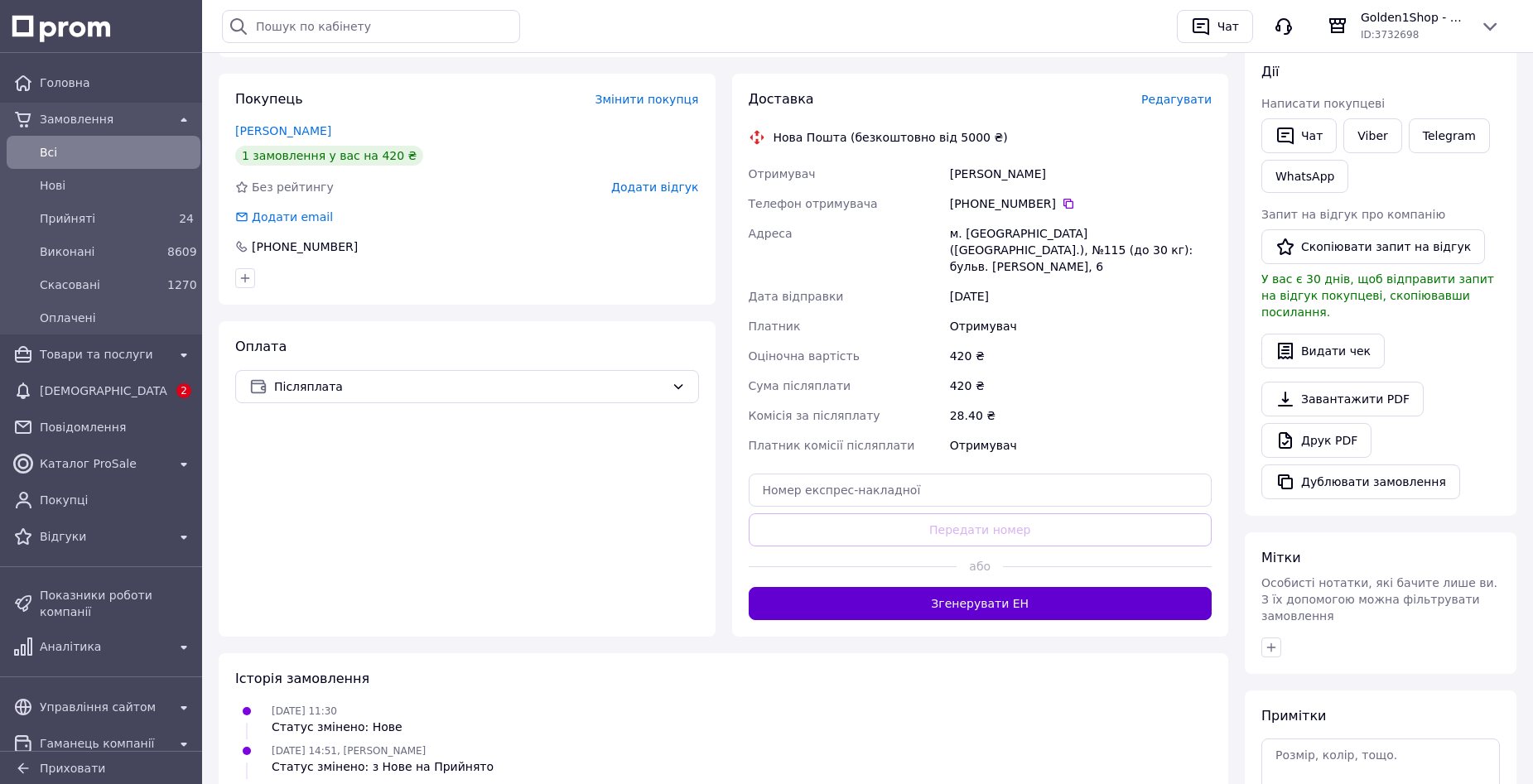
click at [963, 587] on button "Згенерувати ЕН" at bounding box center [980, 603] width 464 height 33
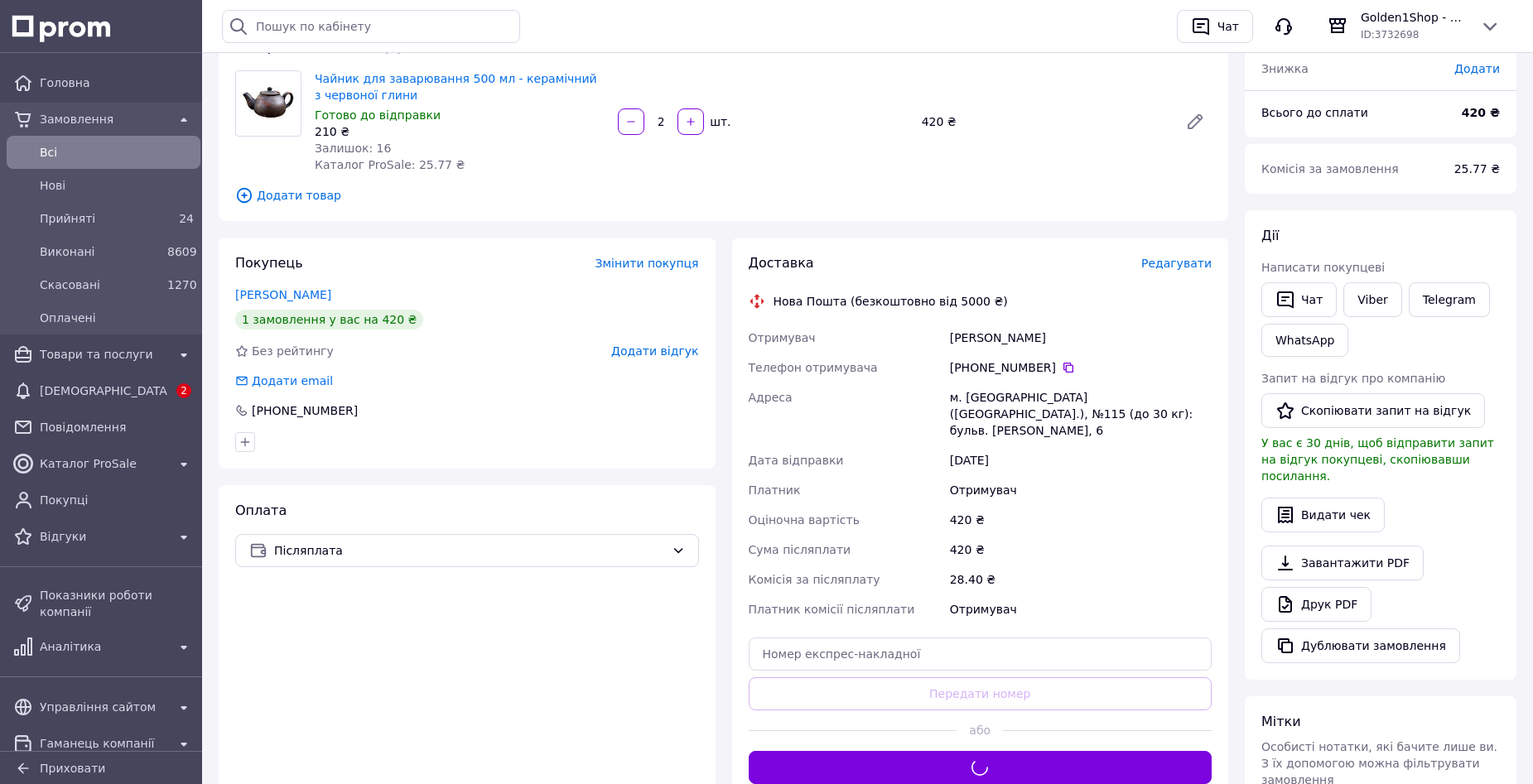
scroll to position [166, 0]
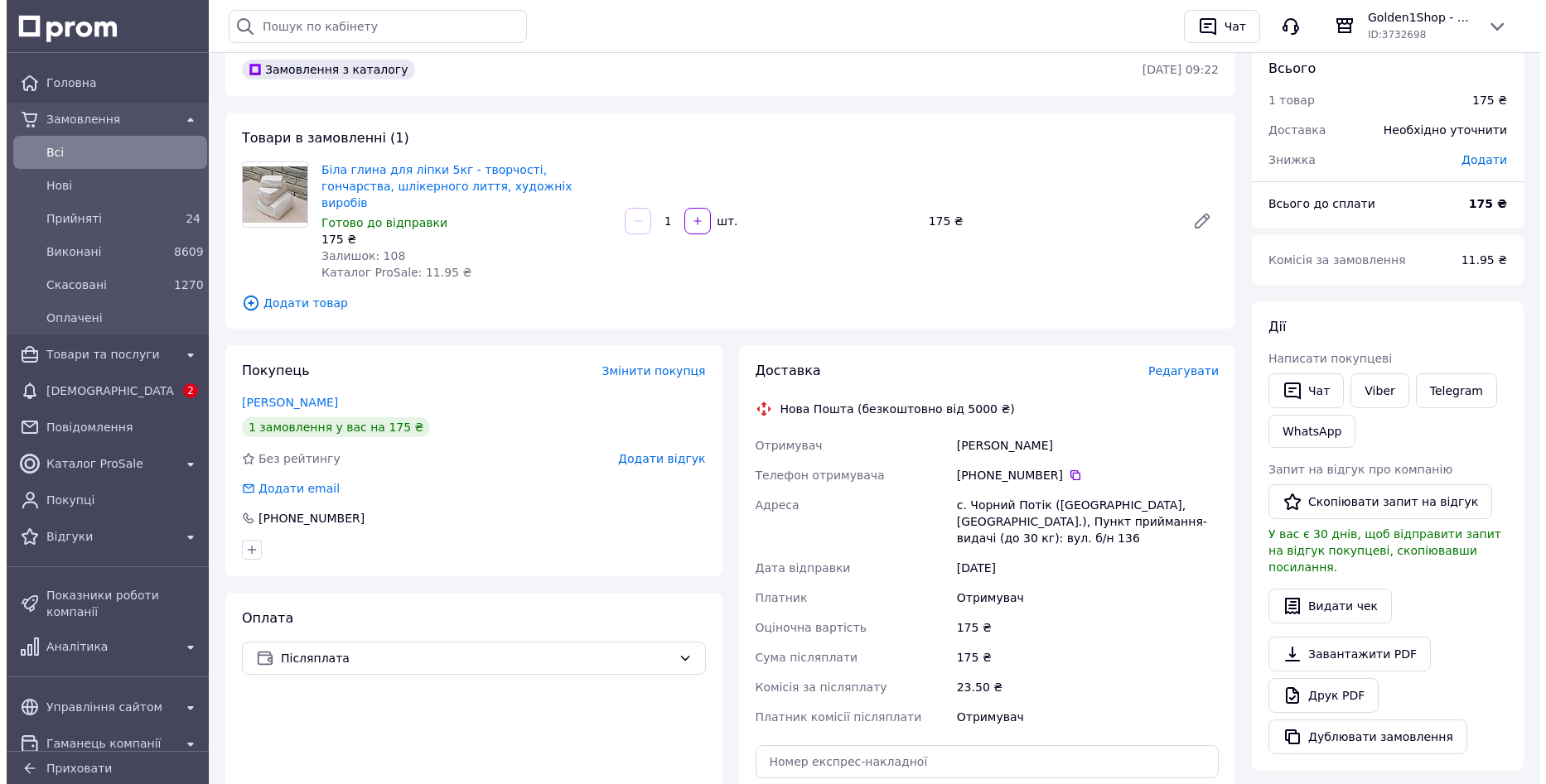
scroll to position [82, 0]
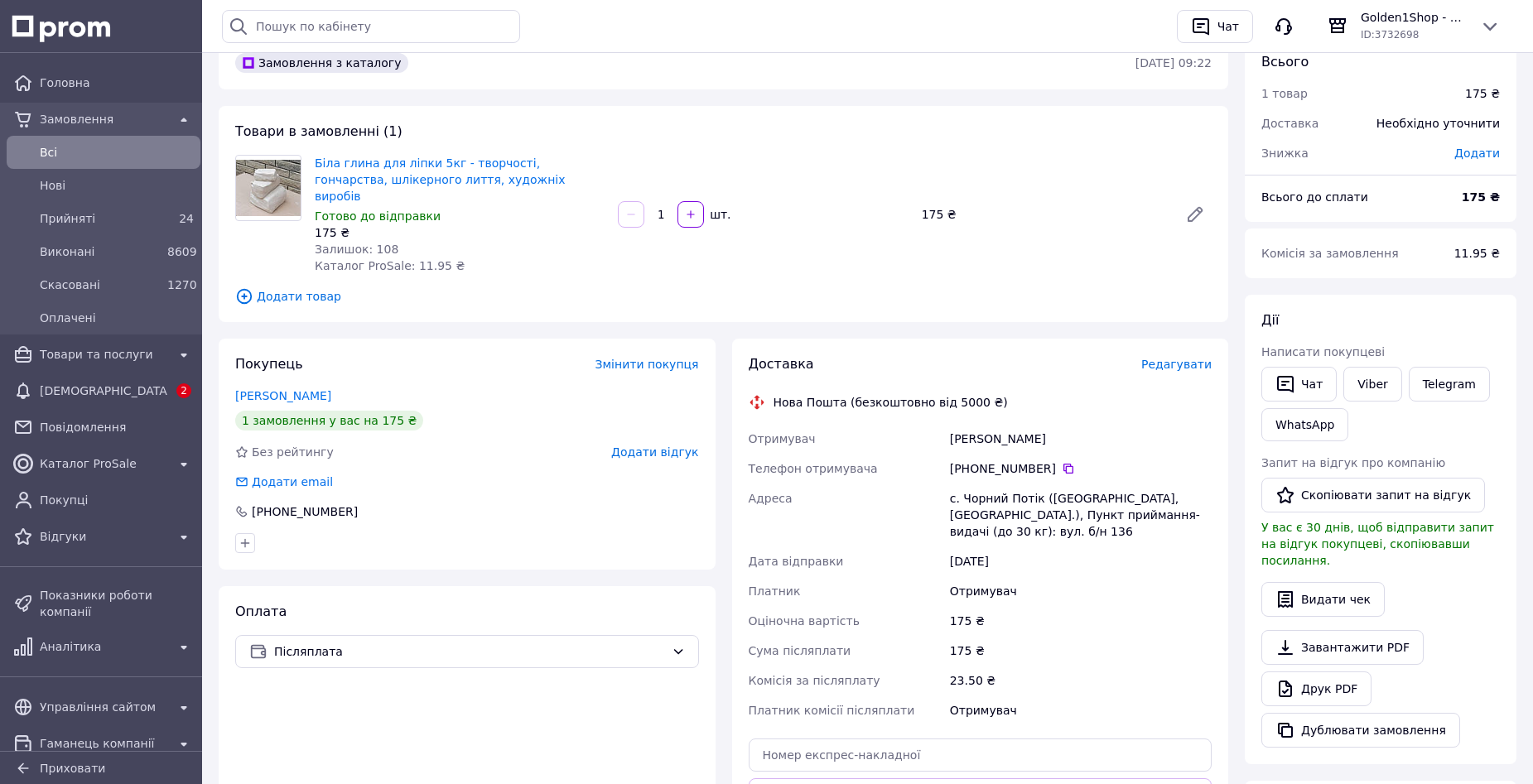
click at [1174, 358] on span "Редагувати" at bounding box center [1177, 365] width 71 height 14
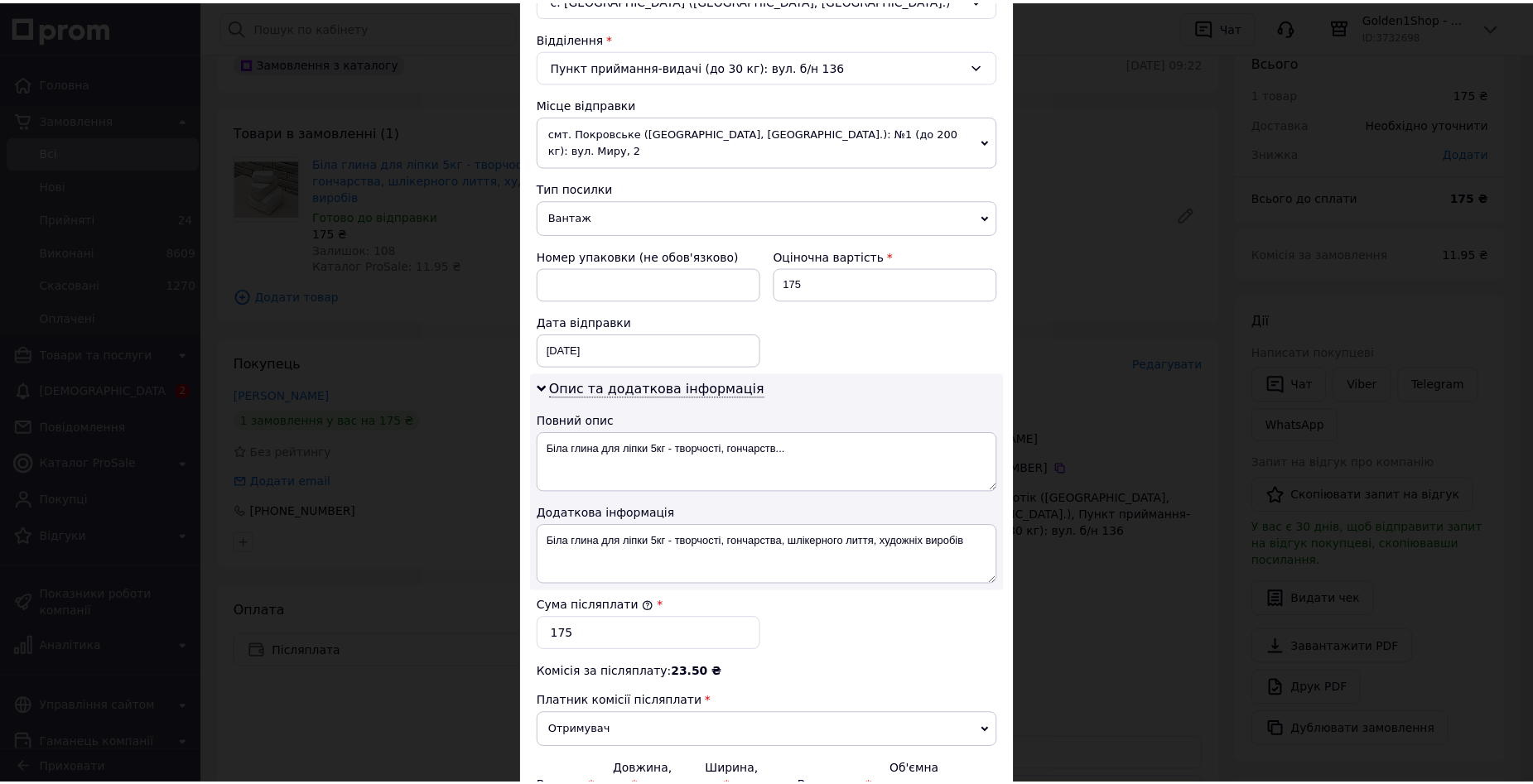
scroll to position [681, 0]
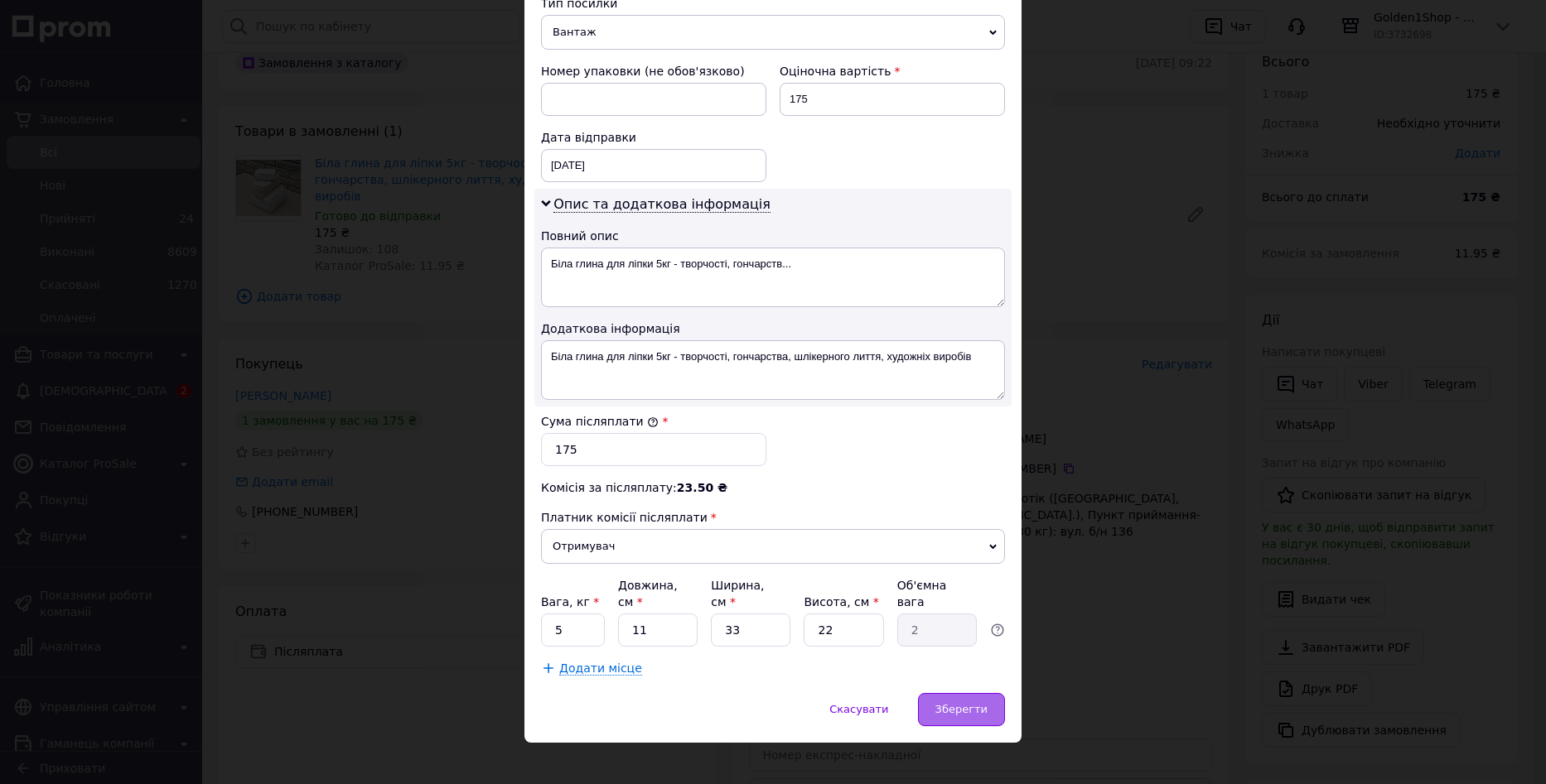
click at [944, 703] on span "Зберегти" at bounding box center [961, 709] width 52 height 13
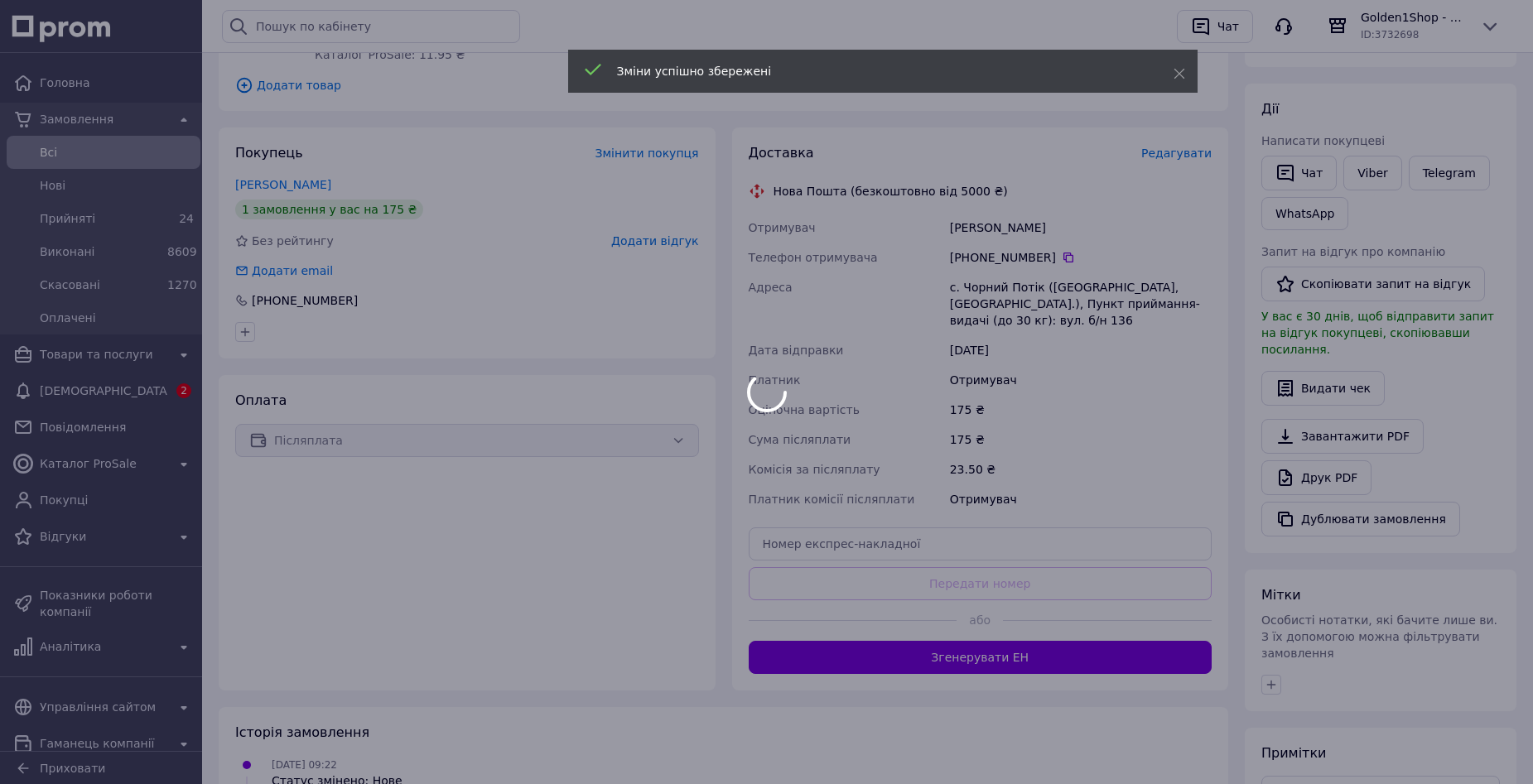
scroll to position [414, 0]
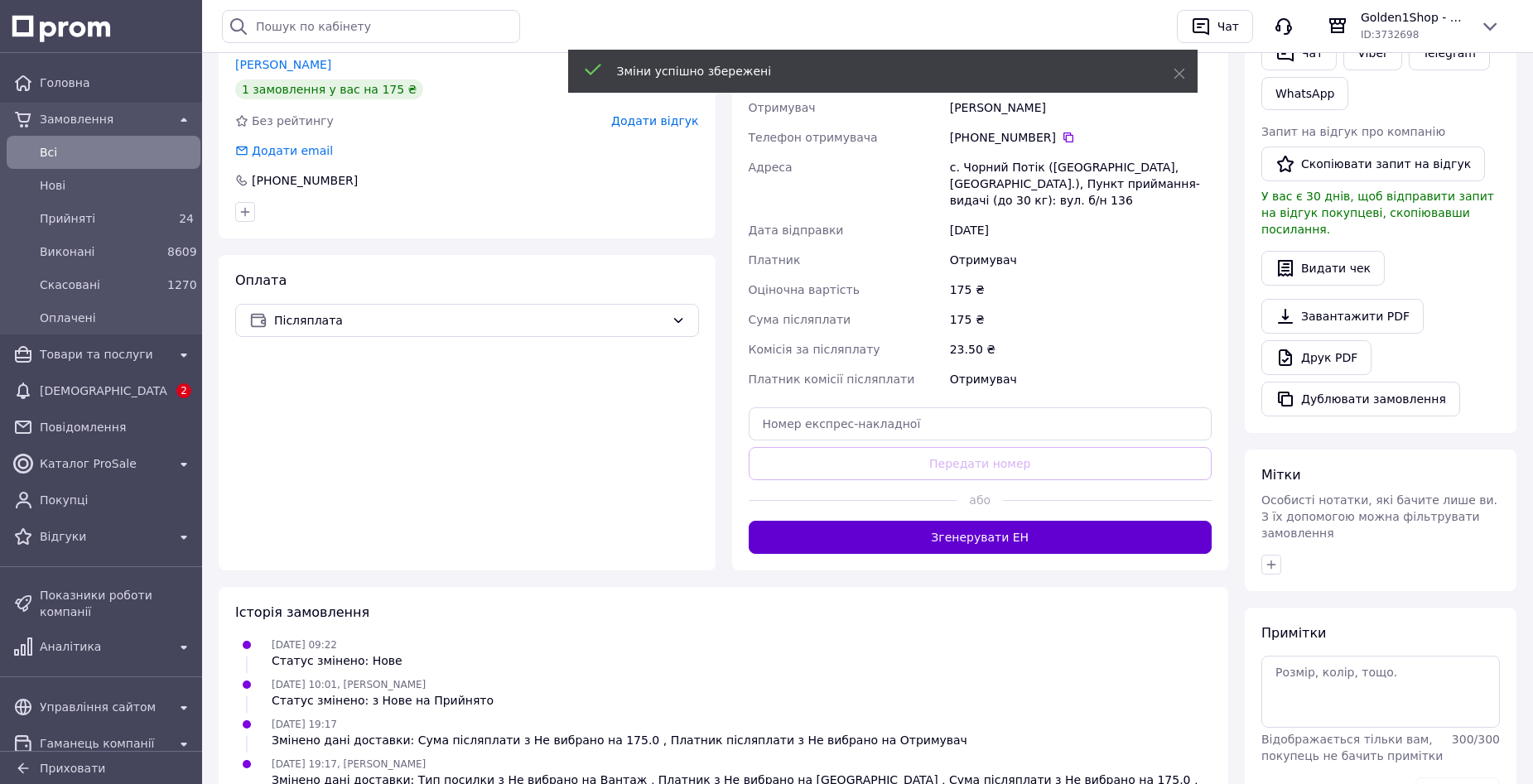
click at [988, 528] on button "Згенерувати ЕН" at bounding box center [980, 537] width 464 height 33
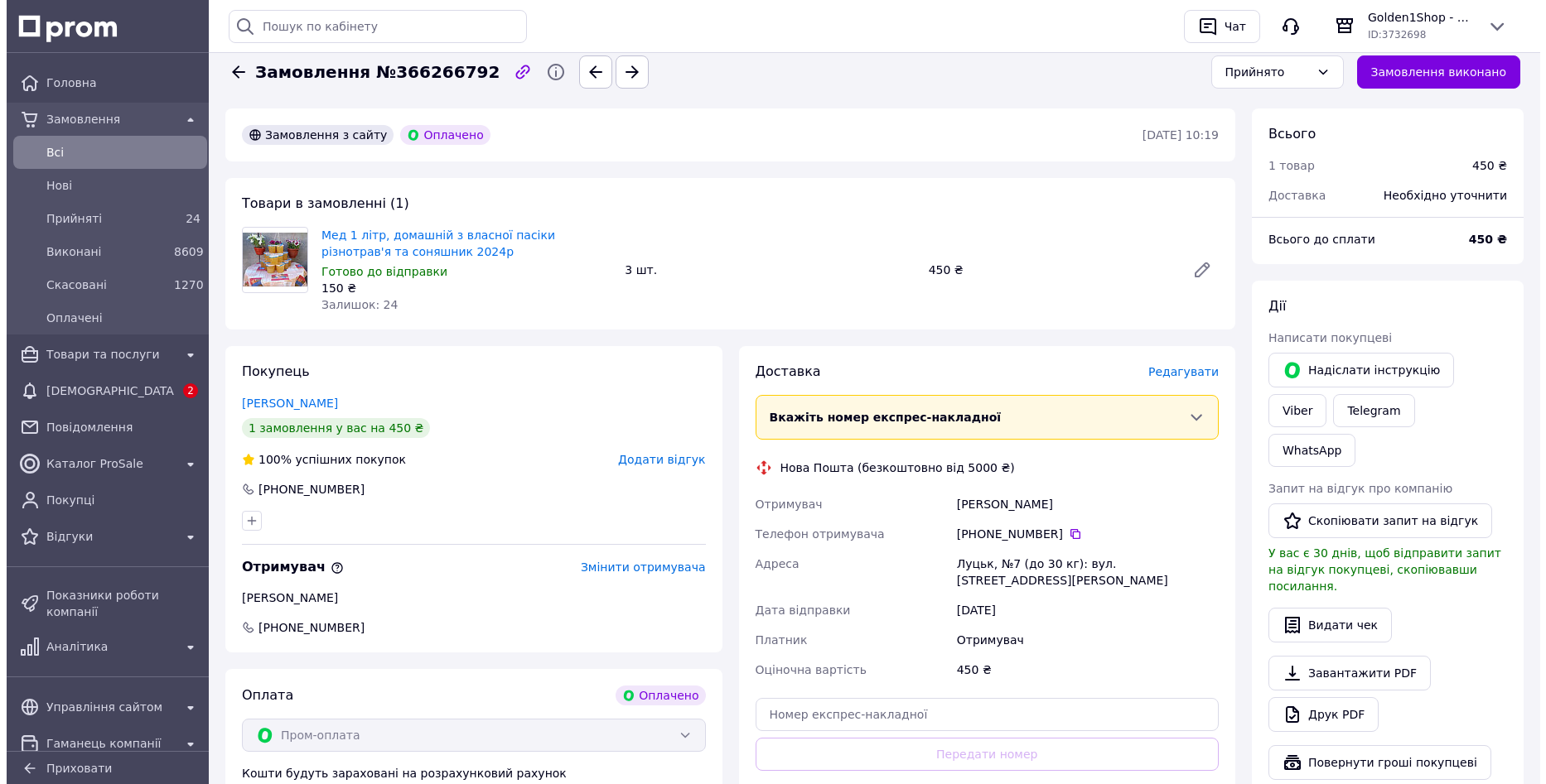
scroll to position [82, 0]
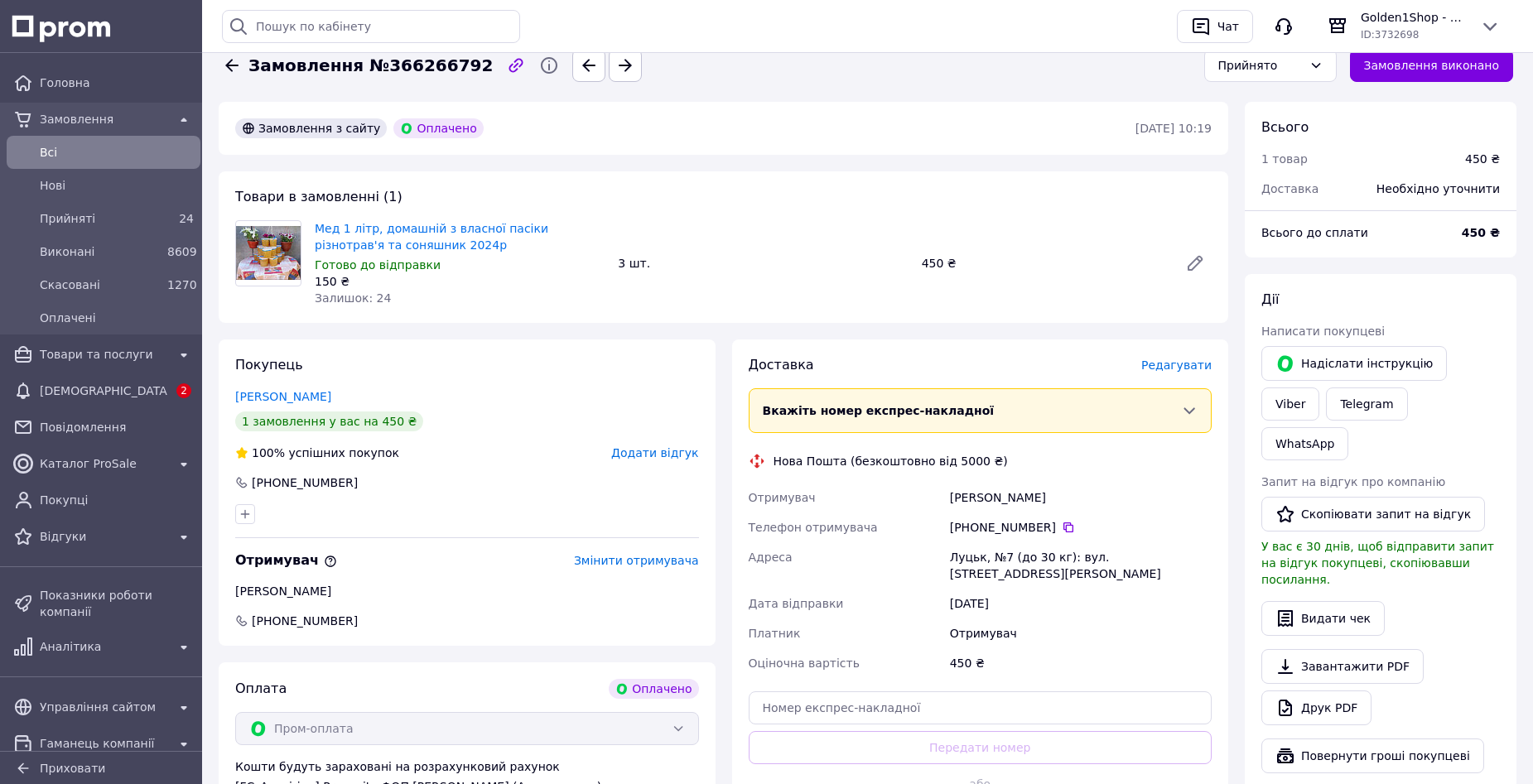
click at [1181, 370] on span "Редагувати" at bounding box center [1177, 366] width 71 height 14
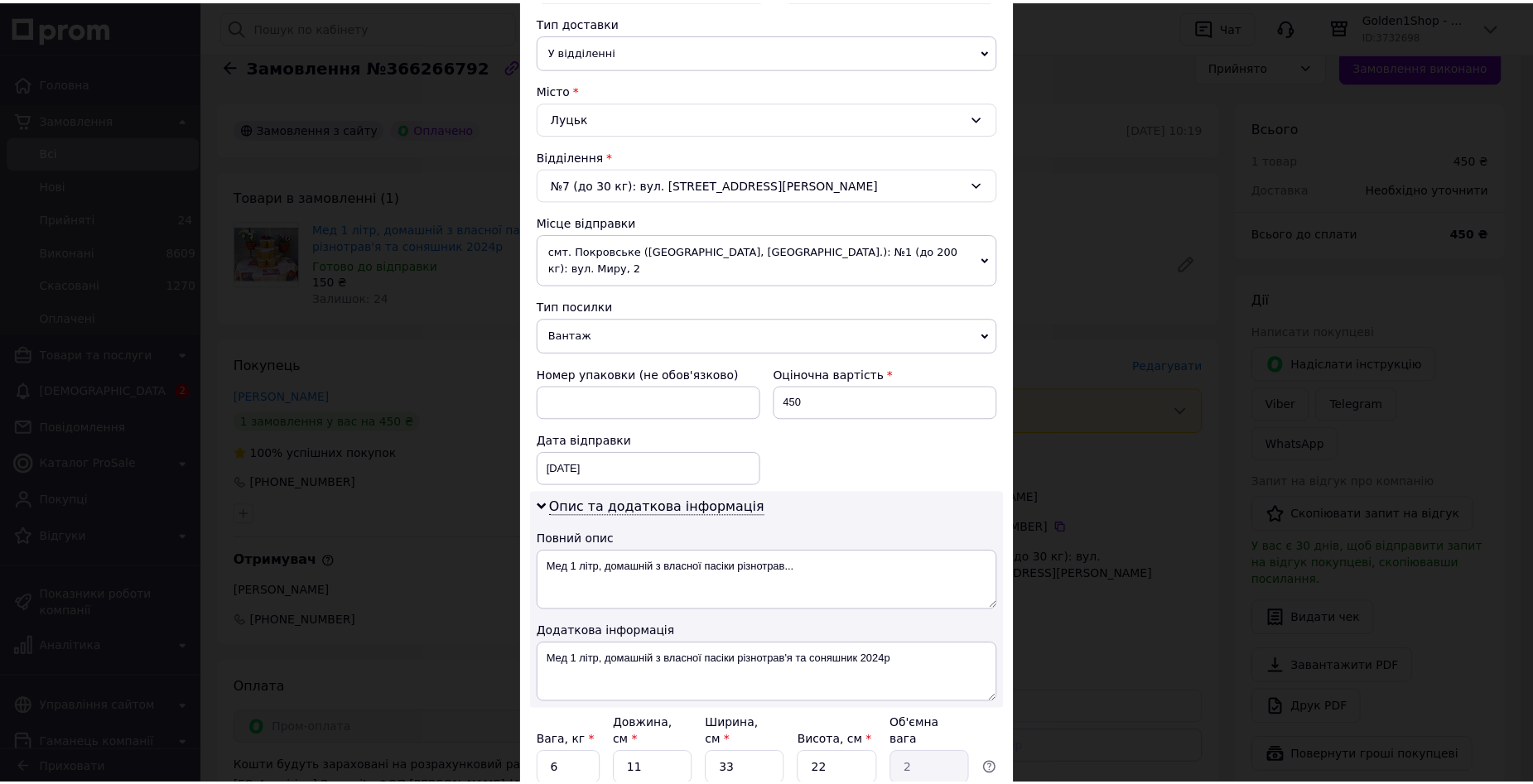
scroll to position [518, 0]
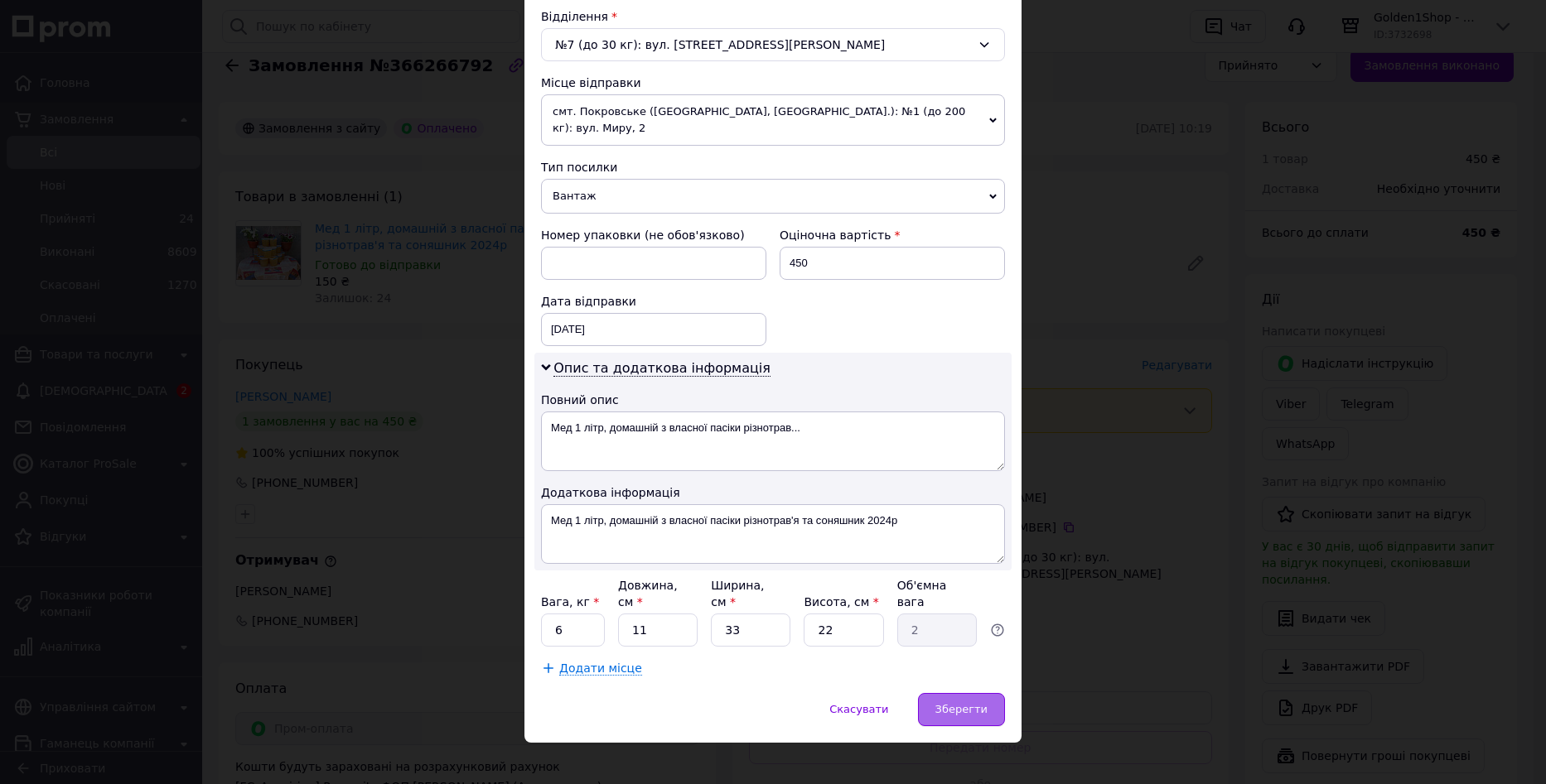
click at [976, 703] on span "Зберегти" at bounding box center [961, 709] width 52 height 13
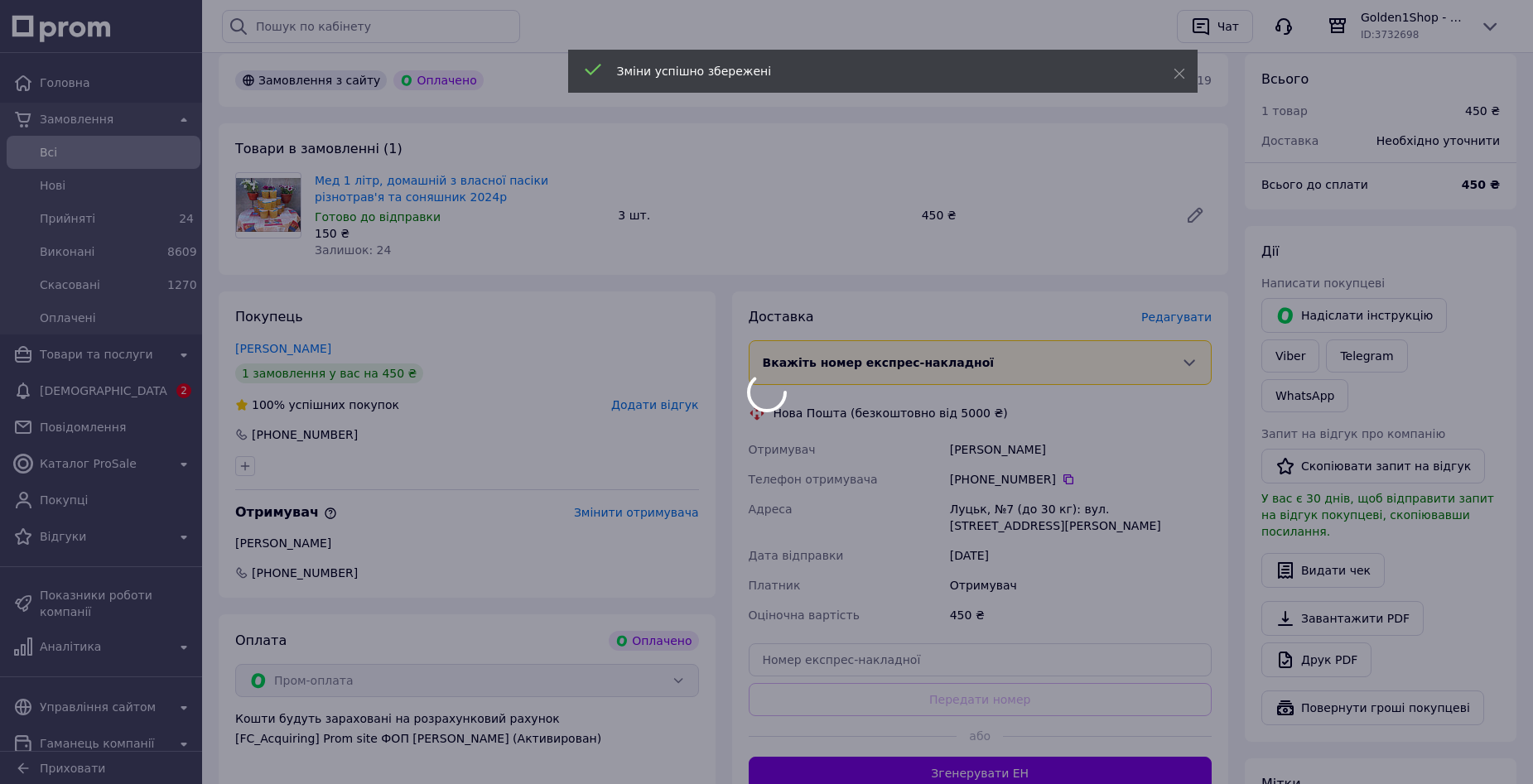
scroll to position [332, 0]
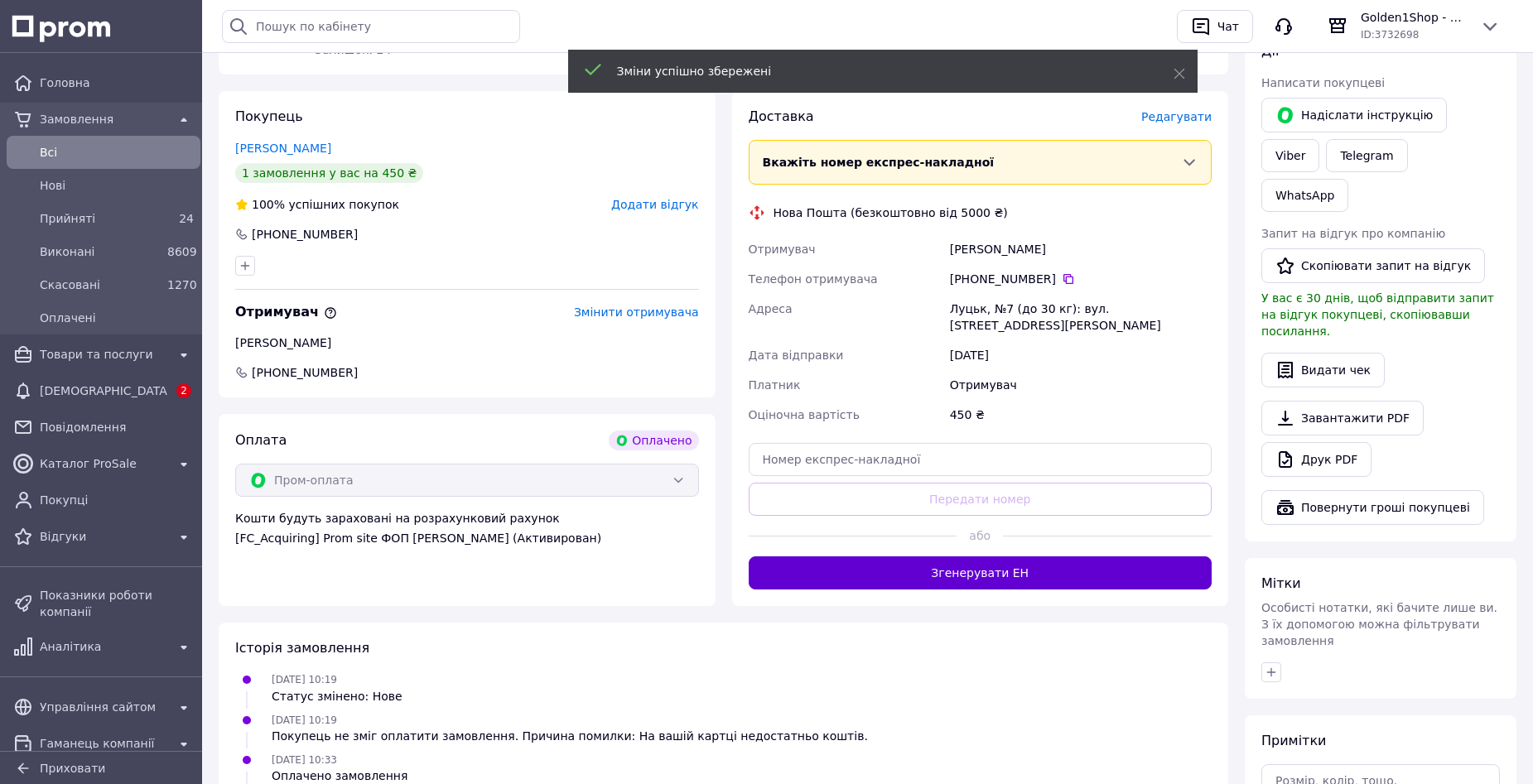
click at [988, 577] on button "Згенерувати ЕН" at bounding box center [980, 572] width 464 height 33
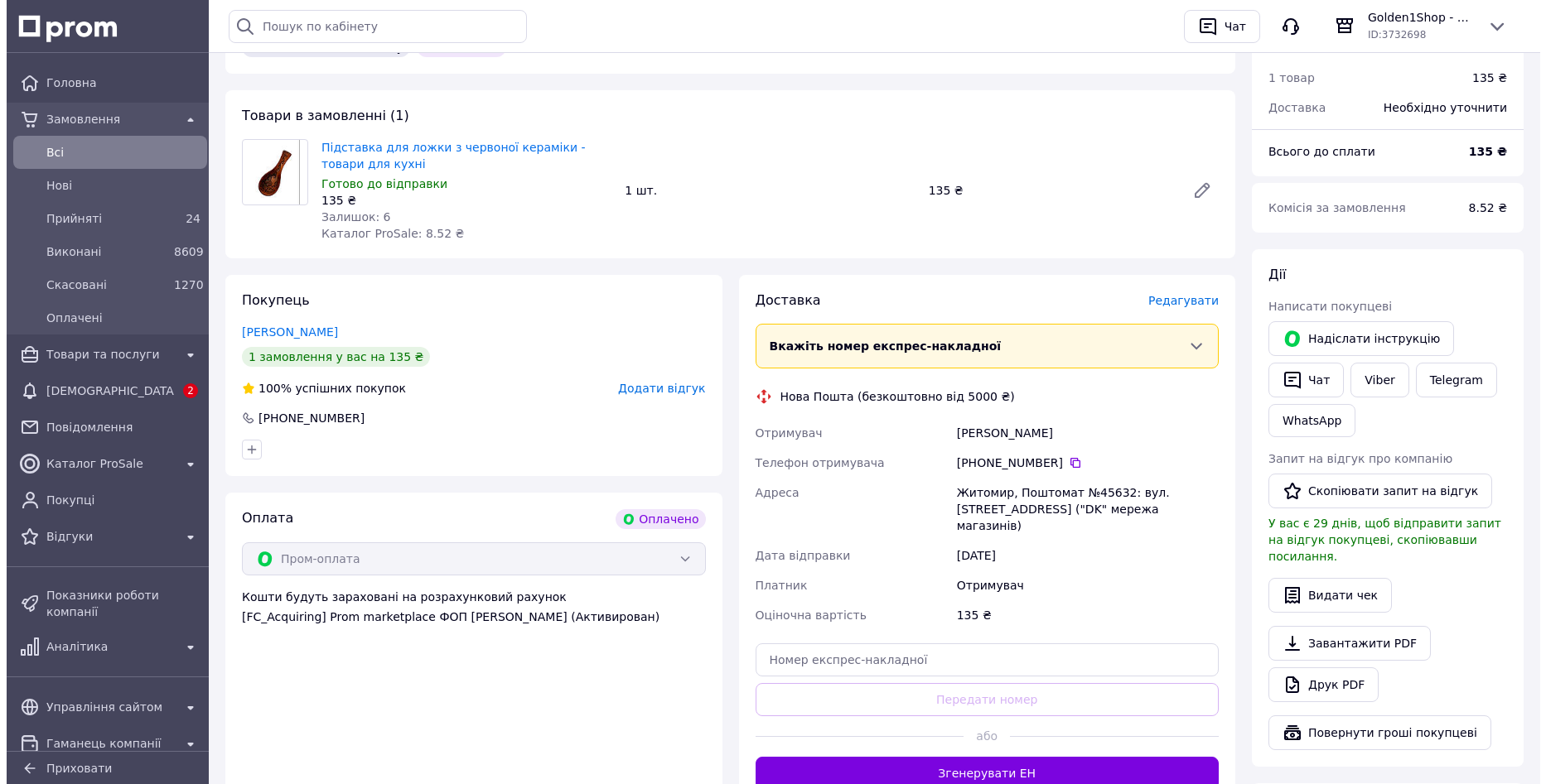
scroll to position [166, 0]
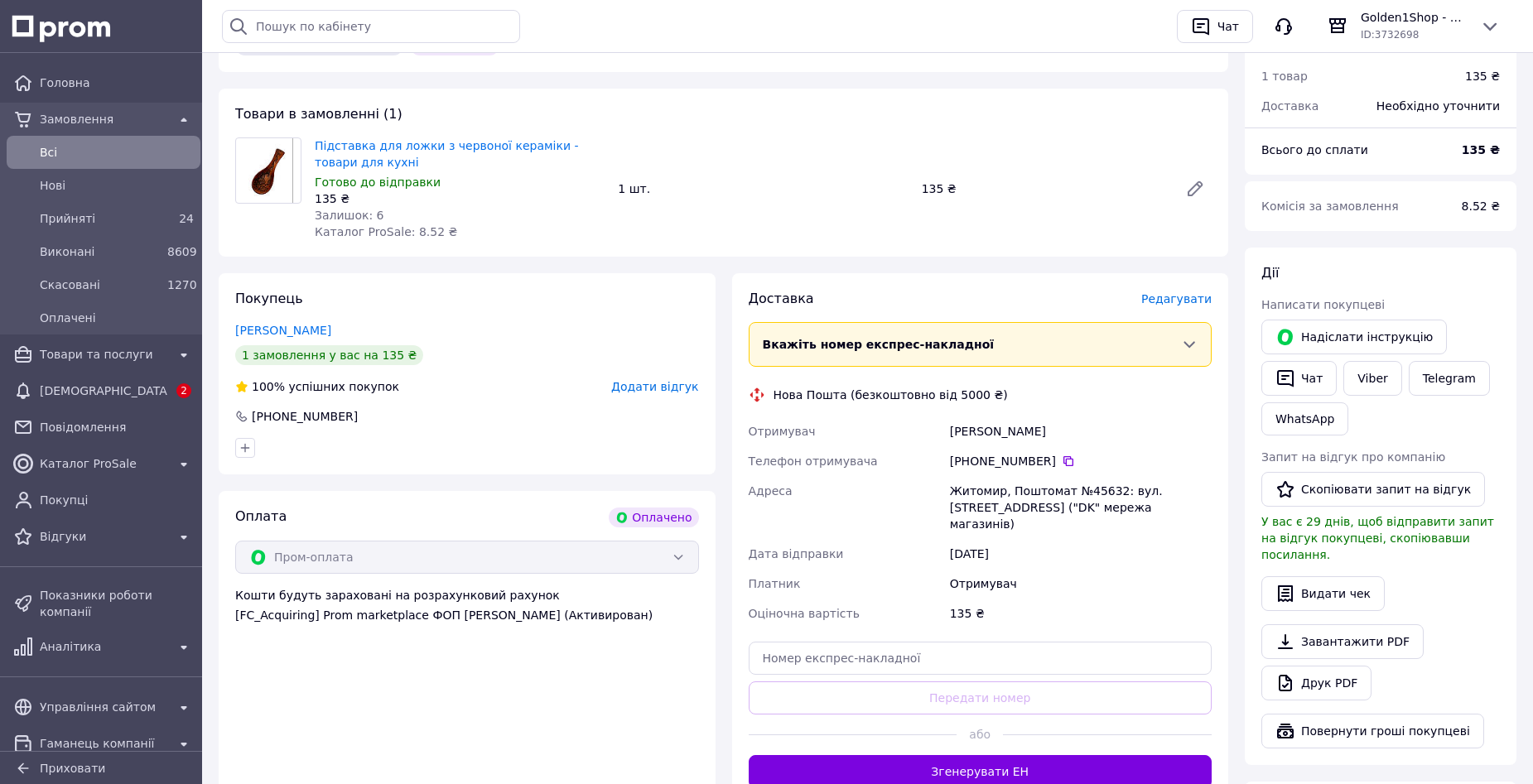
click at [1187, 305] on span "Редагувати" at bounding box center [1177, 299] width 71 height 14
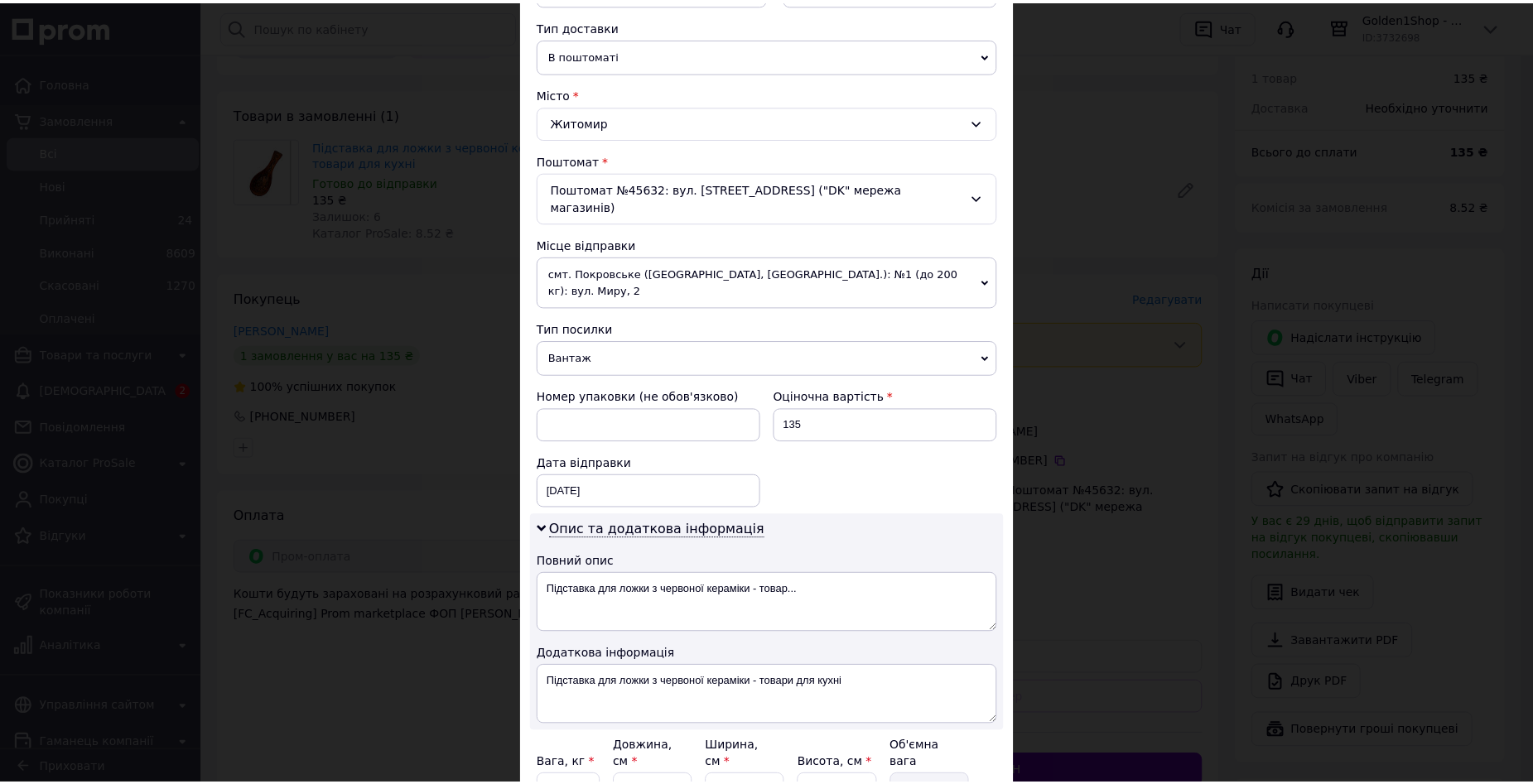
scroll to position [518, 0]
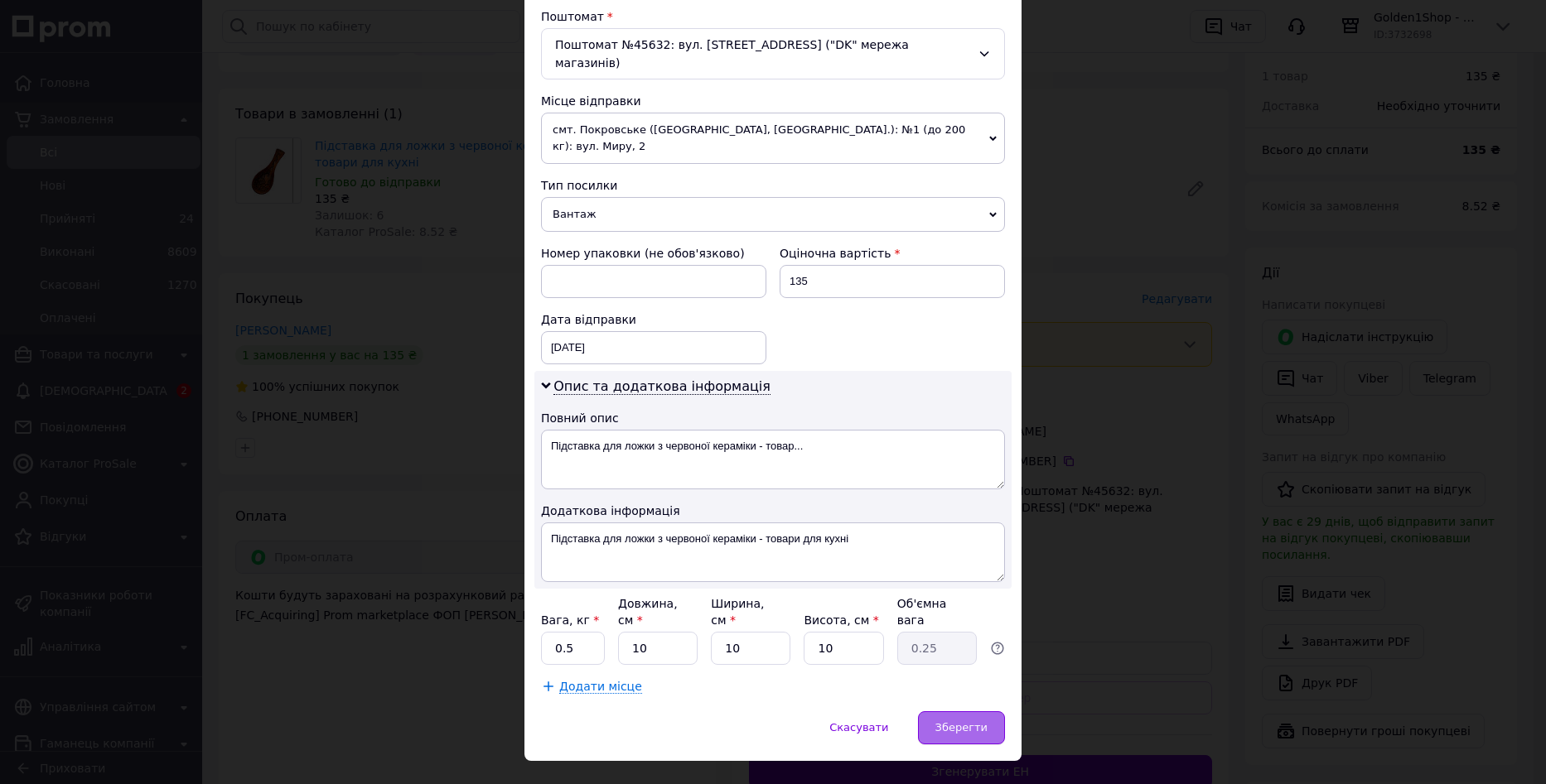
click at [963, 721] on span "Зберегти" at bounding box center [961, 727] width 52 height 13
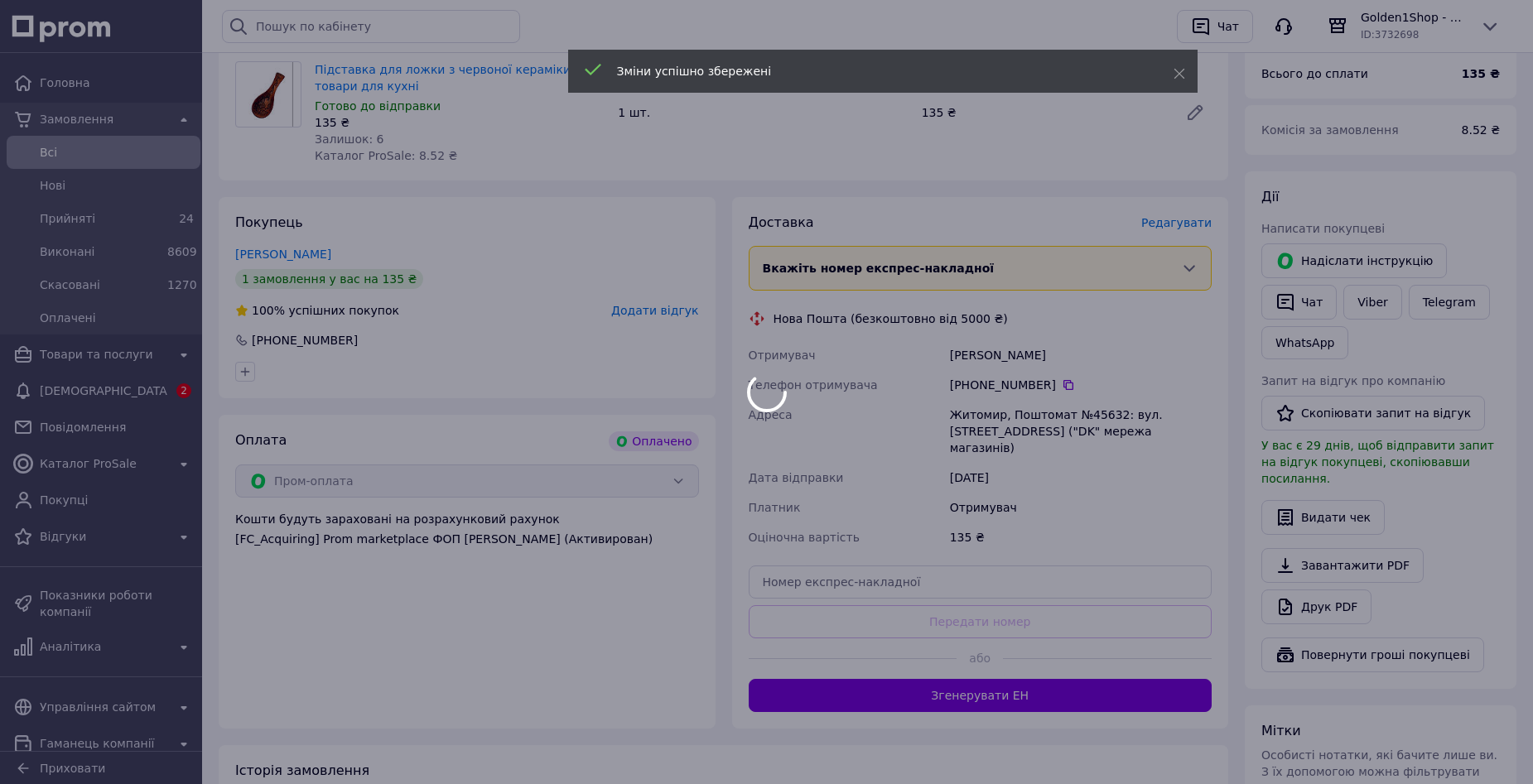
scroll to position [248, 0]
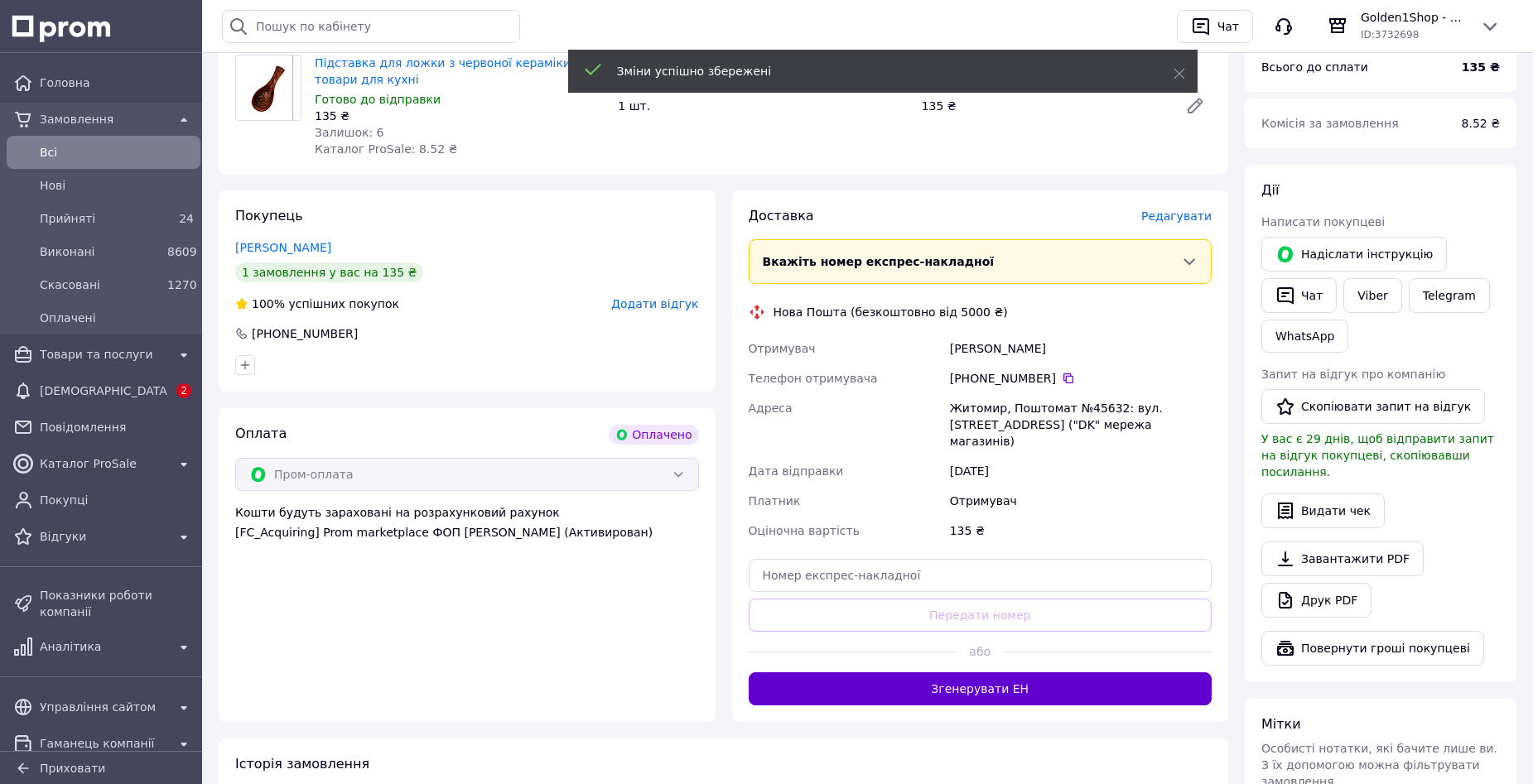
click at [1005, 679] on button "Згенерувати ЕН" at bounding box center [980, 689] width 464 height 33
